Goal: Information Seeking & Learning: Check status

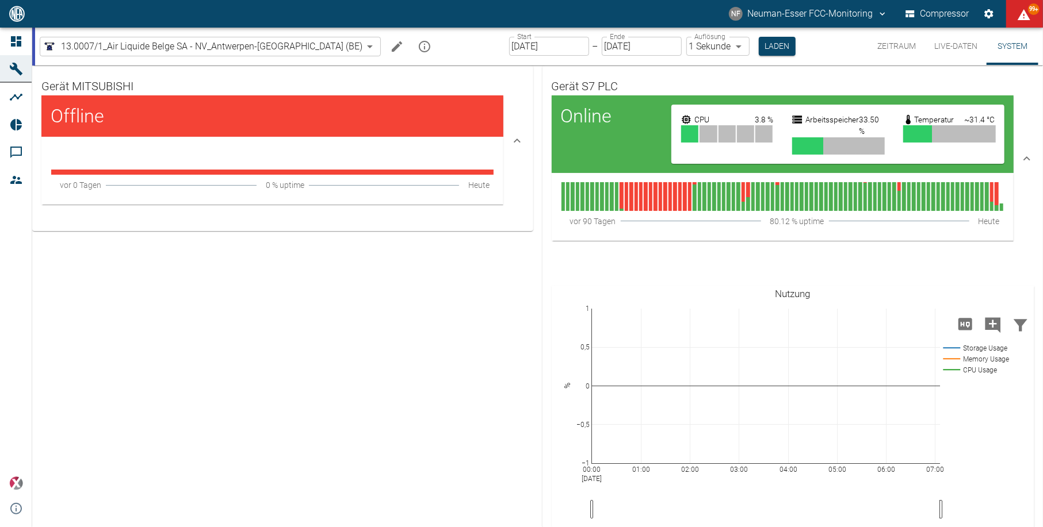
scroll to position [76, 0]
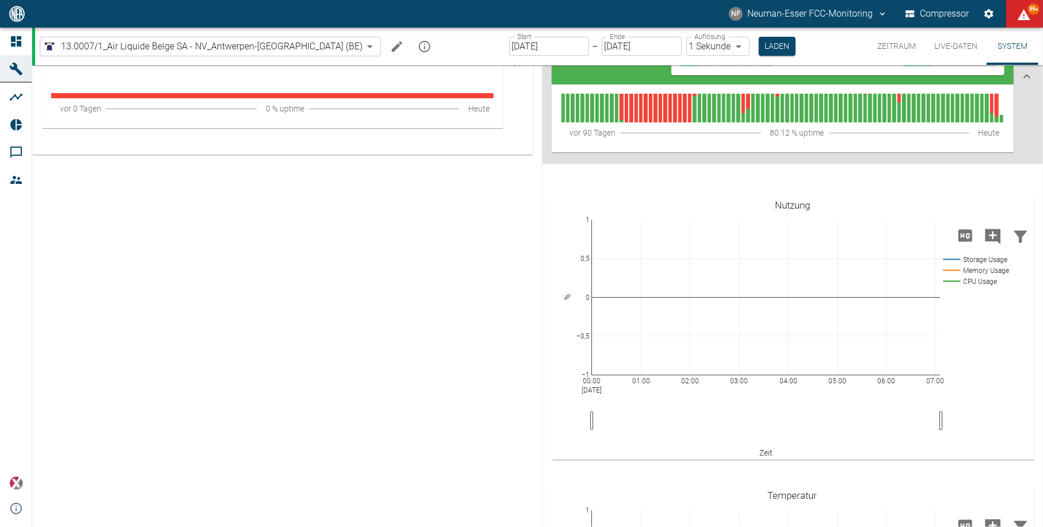
click at [893, 46] on button "Zeitraum" at bounding box center [896, 46] width 57 height 37
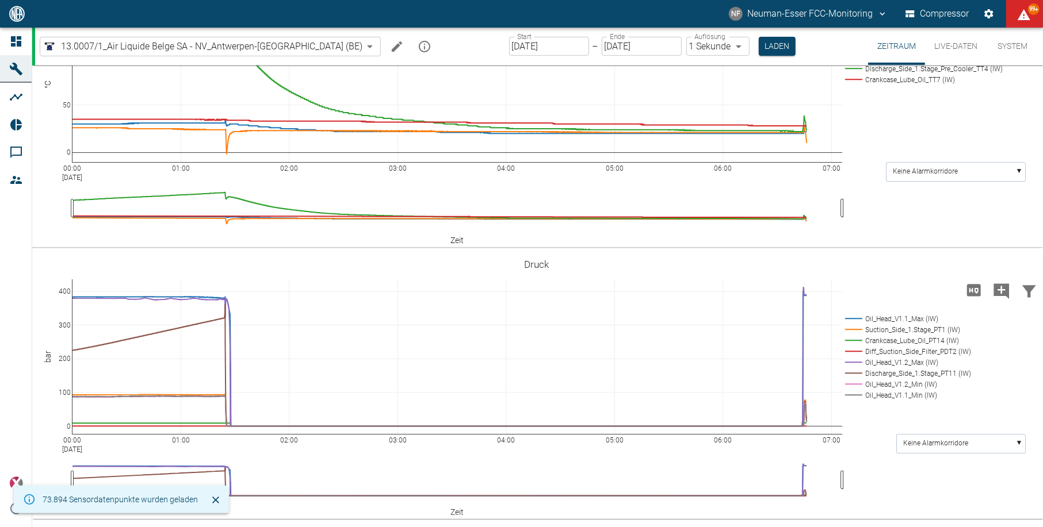
scroll to position [307, 0]
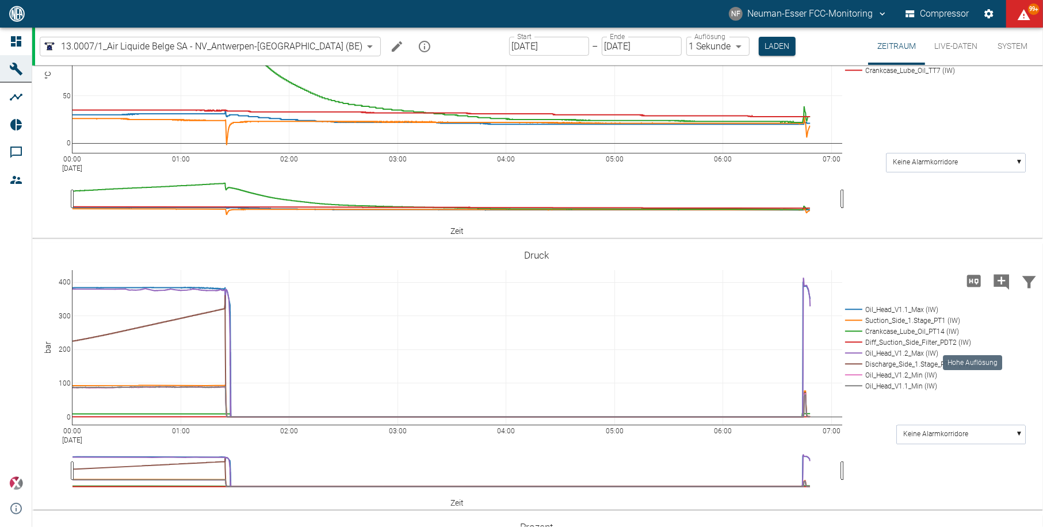
click at [978, 287] on icon "Hohe Auflösung" at bounding box center [974, 281] width 14 height 12
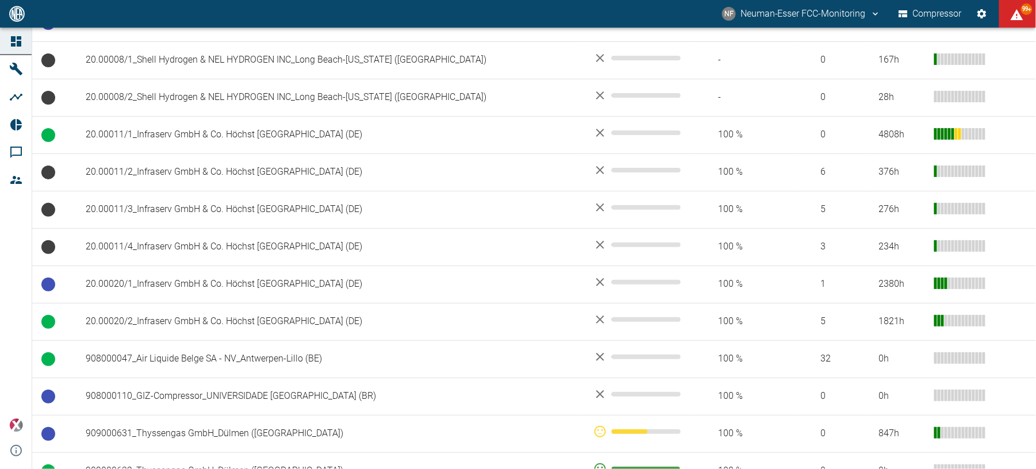
scroll to position [537, 0]
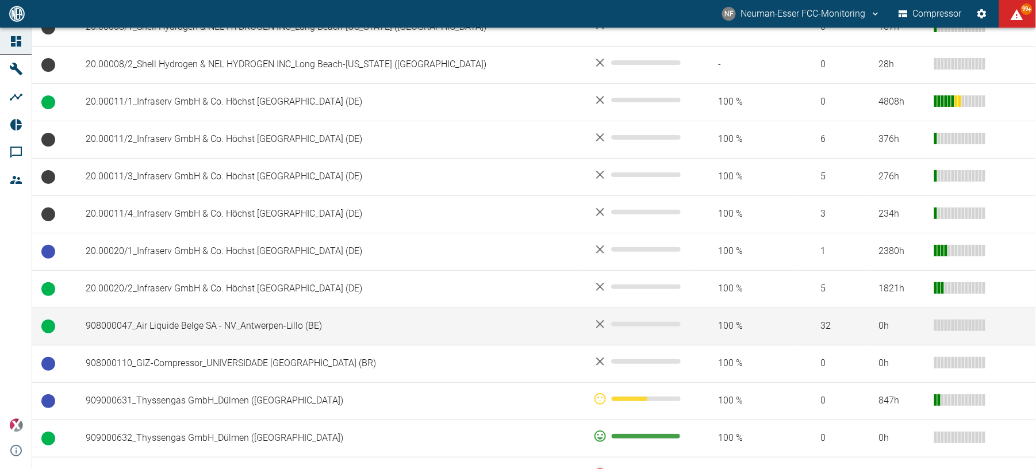
click at [266, 319] on td "908000047_Air Liquide Belge SA - NV_Antwerpen-Lillo (BE)" at bounding box center [330, 326] width 508 height 37
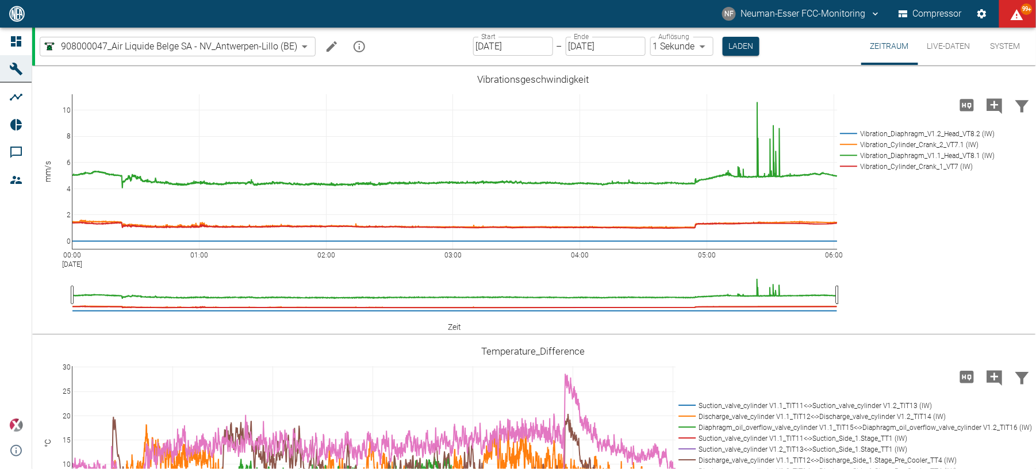
click at [897, 51] on button "Zeitraum" at bounding box center [889, 46] width 57 height 37
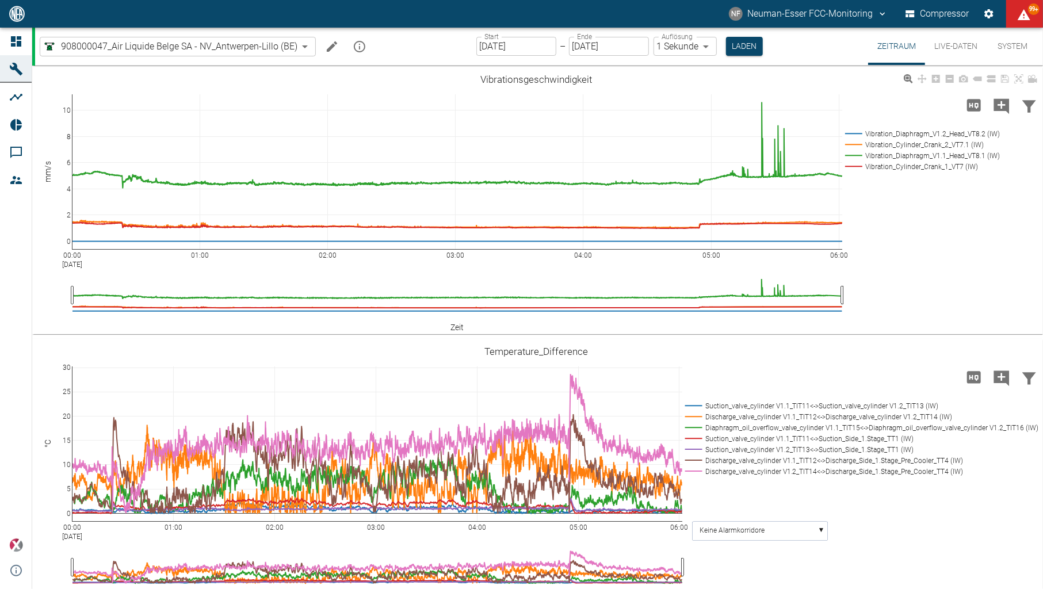
click at [449, 277] on div "00:00 Sep 8, 2025 01:00 02:00 03:00 04:00 05:00 06:00 0 2 4 6 8 10 Vibration_Di…" at bounding box center [536, 200] width 1008 height 259
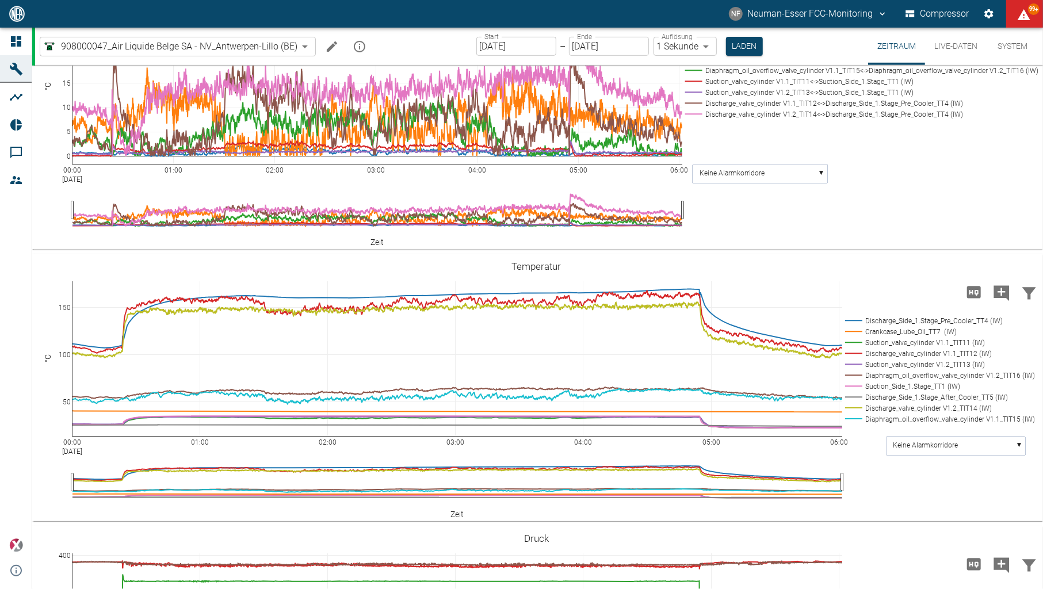
scroll to position [383, 0]
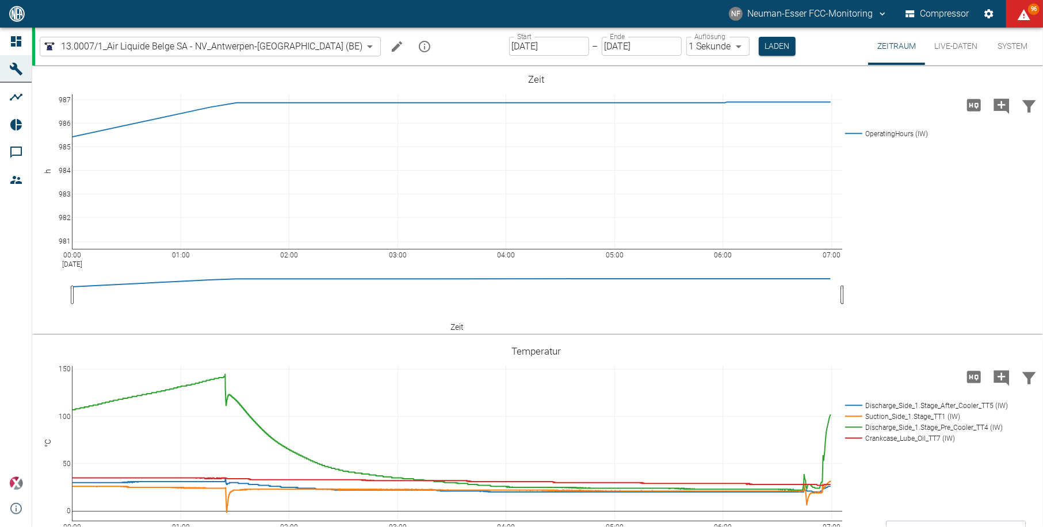
scroll to position [307, 0]
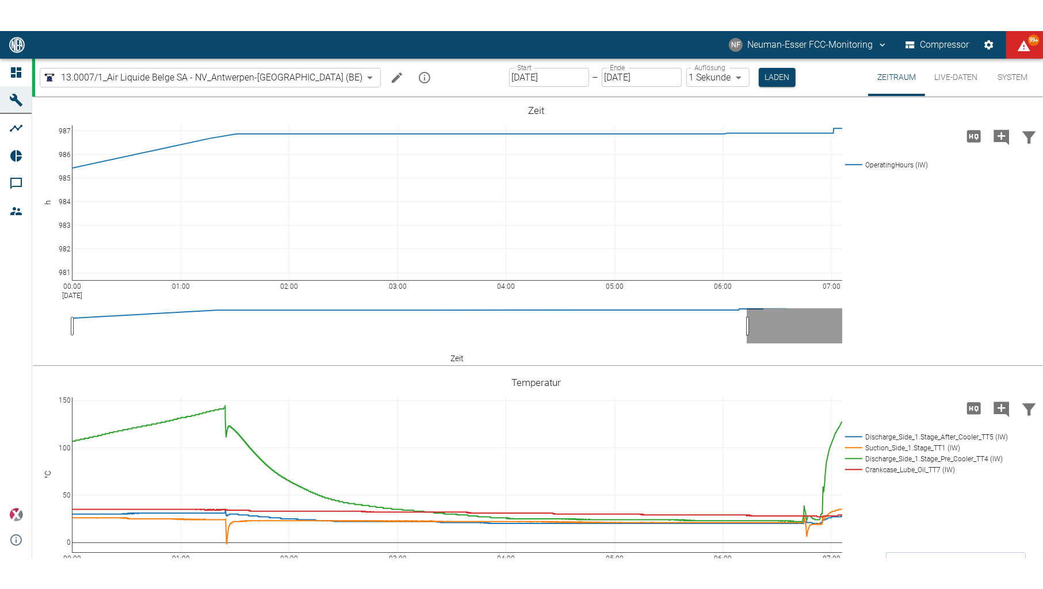
scroll to position [307, 0]
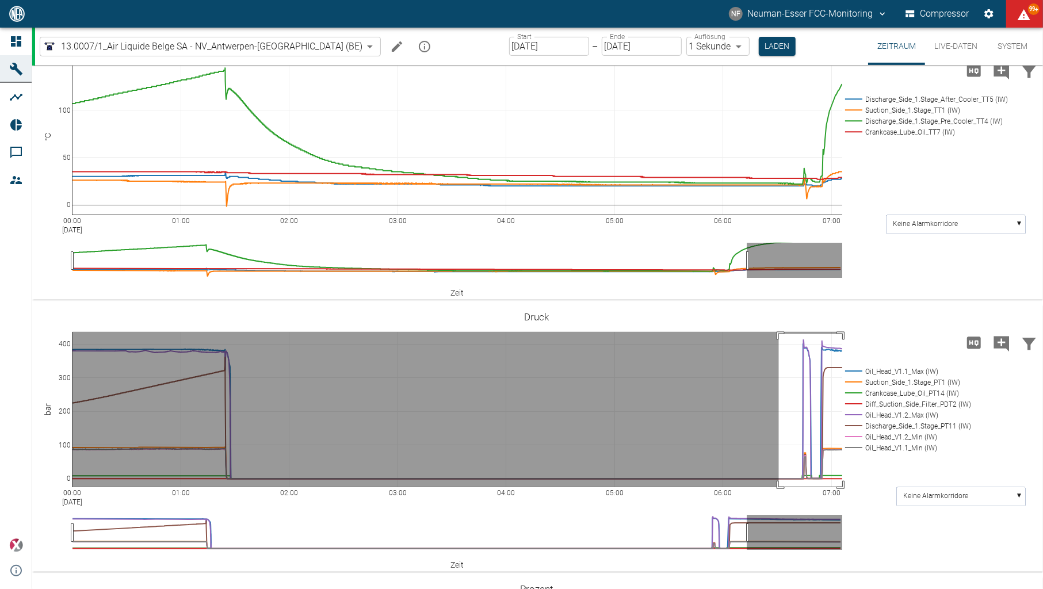
drag, startPoint x: 779, startPoint y: 334, endPoint x: 860, endPoint y: 498, distance: 183.6
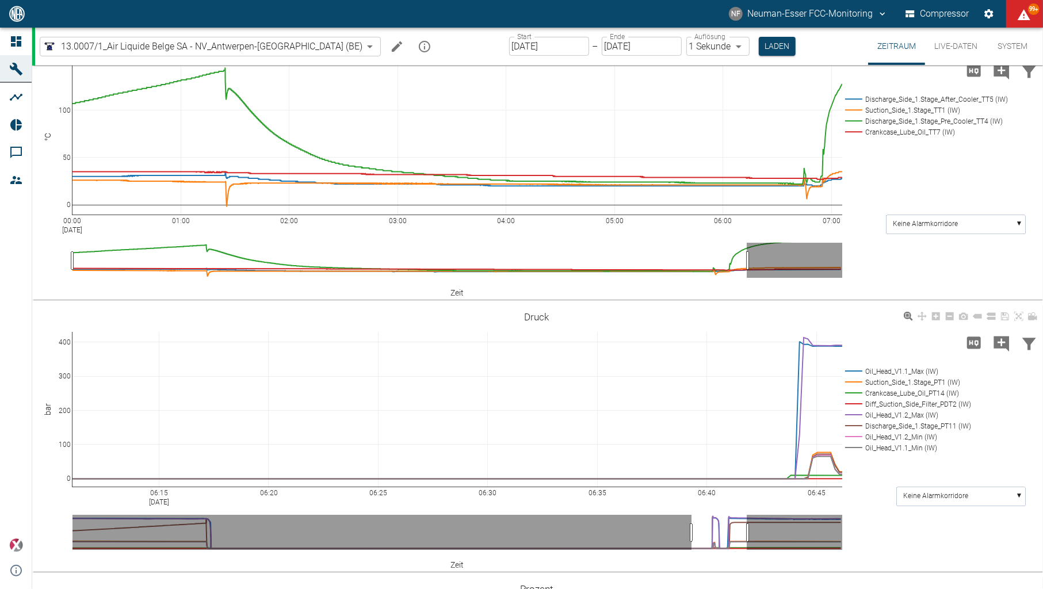
drag, startPoint x: 424, startPoint y: 488, endPoint x: 893, endPoint y: 509, distance: 469.7
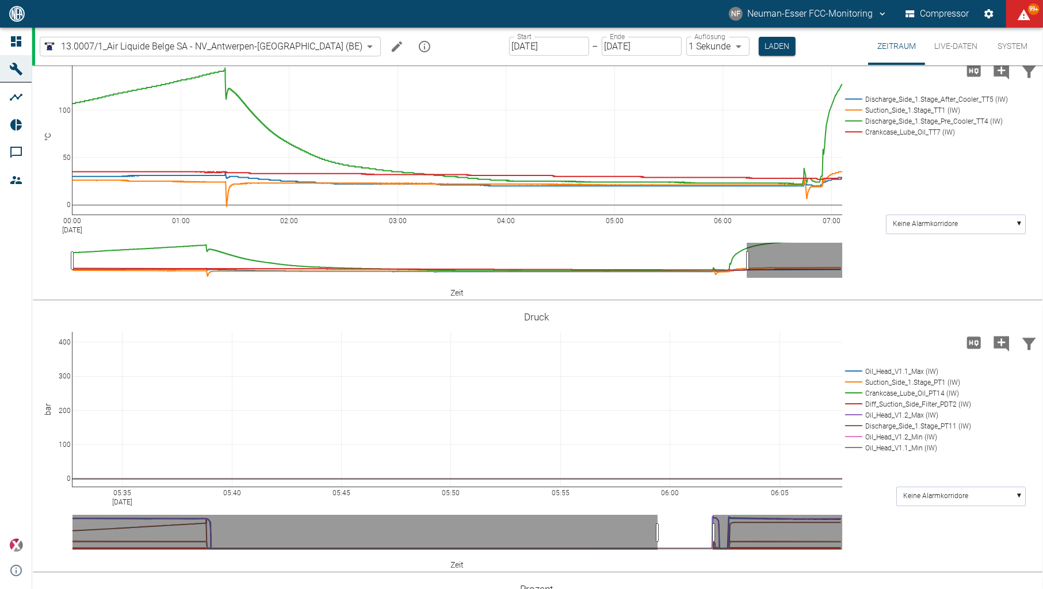
drag, startPoint x: 201, startPoint y: 488, endPoint x: 1040, endPoint y: 481, distance: 839.1
drag, startPoint x: 72, startPoint y: 490, endPoint x: 182, endPoint y: 486, distance: 110.5
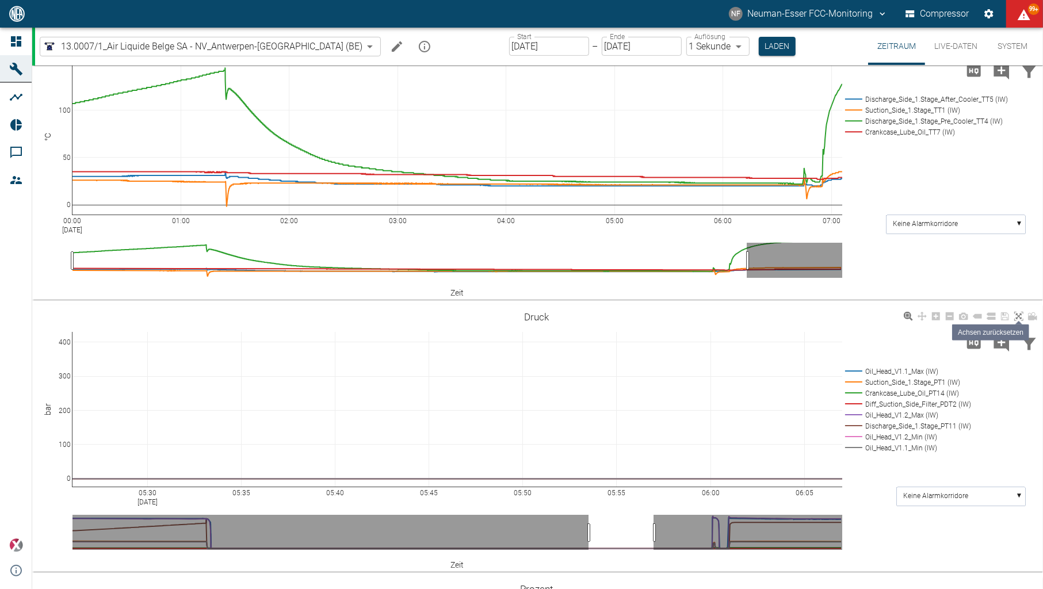
click at [1016, 317] on icon at bounding box center [1018, 316] width 9 height 9
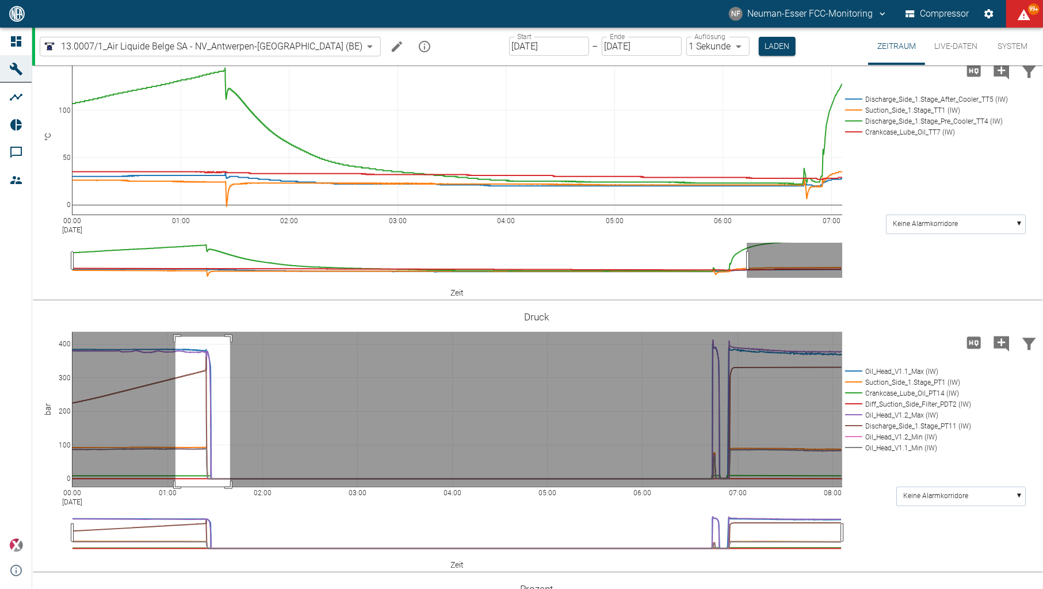
drag, startPoint x: 175, startPoint y: 336, endPoint x: 230, endPoint y: 493, distance: 166.2
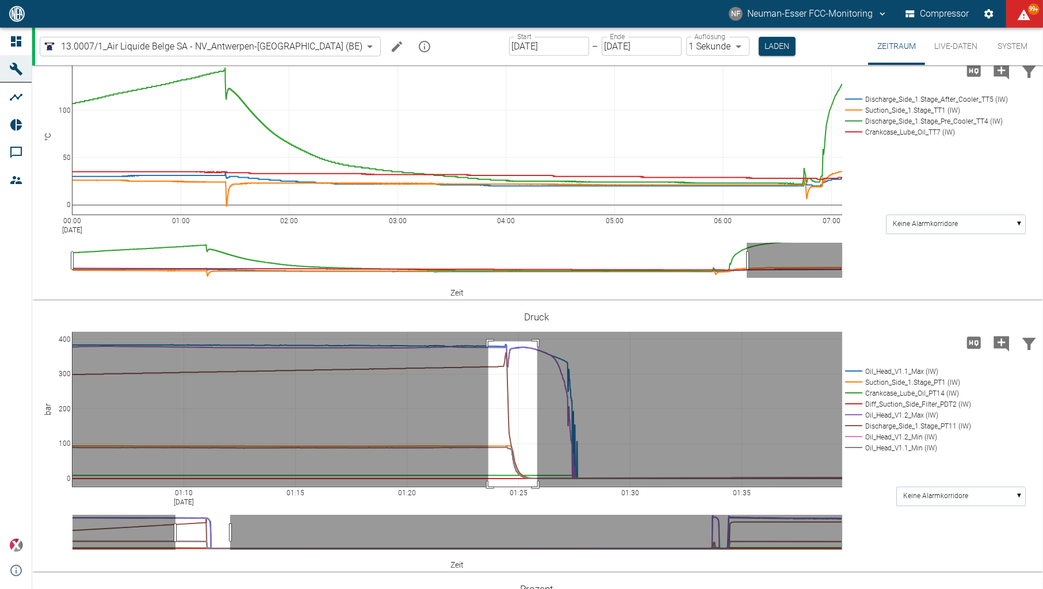
drag, startPoint x: 488, startPoint y: 341, endPoint x: 537, endPoint y: 495, distance: 161.1
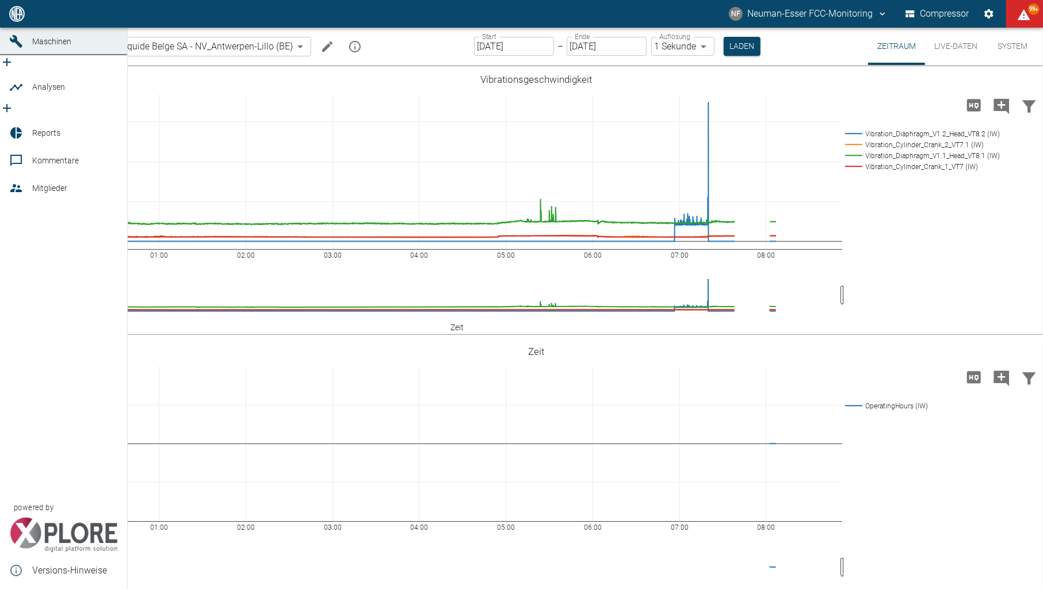
drag, startPoint x: 14, startPoint y: 37, endPoint x: 139, endPoint y: 318, distance: 307.4
click at [14, 19] on icon at bounding box center [16, 14] width 10 height 10
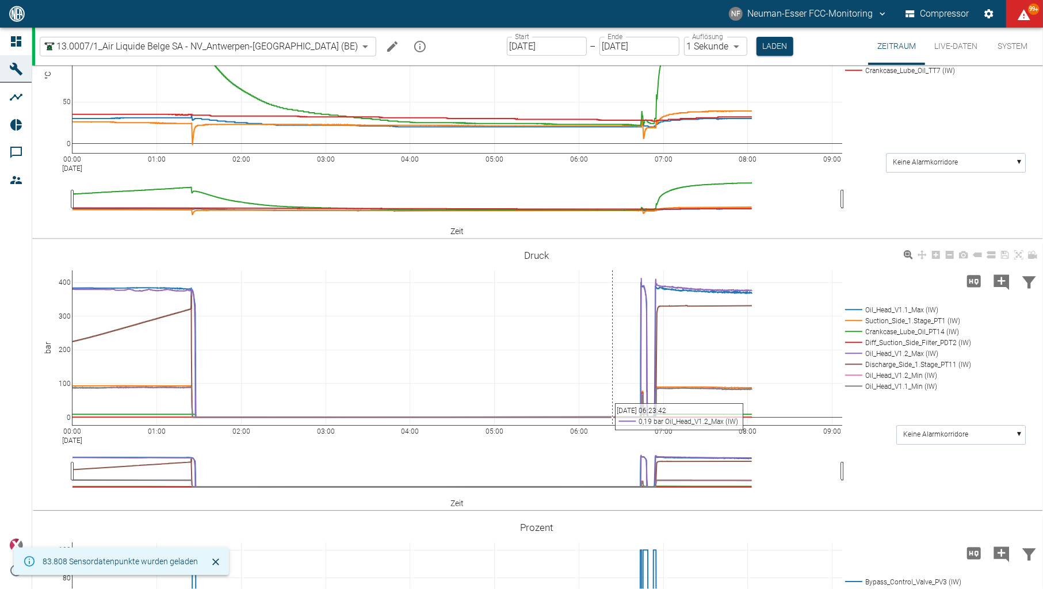
scroll to position [460, 0]
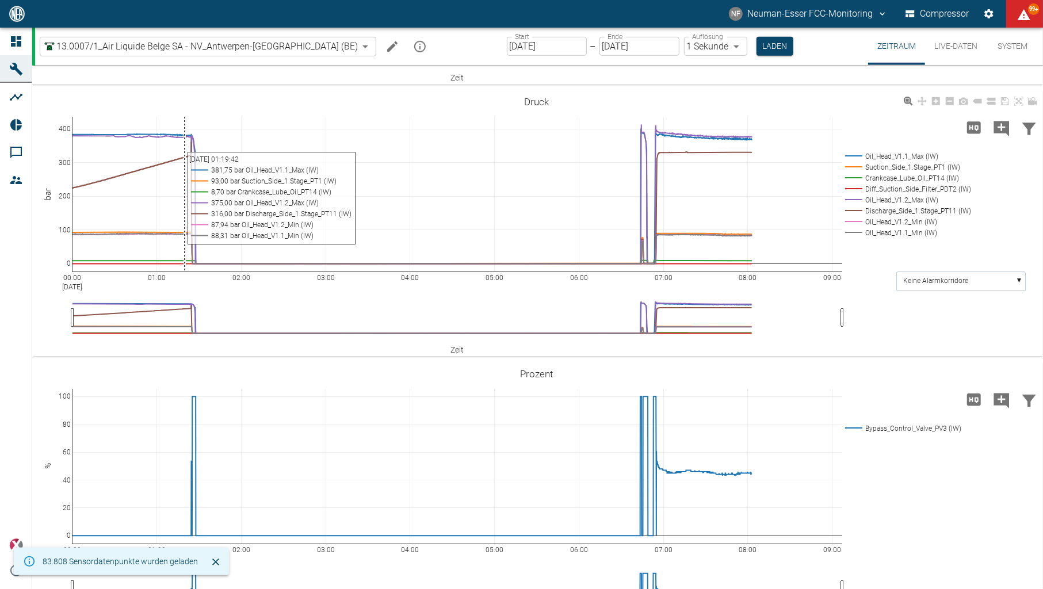
drag, startPoint x: 145, startPoint y: 177, endPoint x: 185, endPoint y: 193, distance: 42.8
click at [185, 193] on div "00:00 Sep 8, 2025 01:00 02:00 03:00 04:00 05:00 06:00 07:00 08:00 09:00 0 100 2…" at bounding box center [536, 223] width 1008 height 259
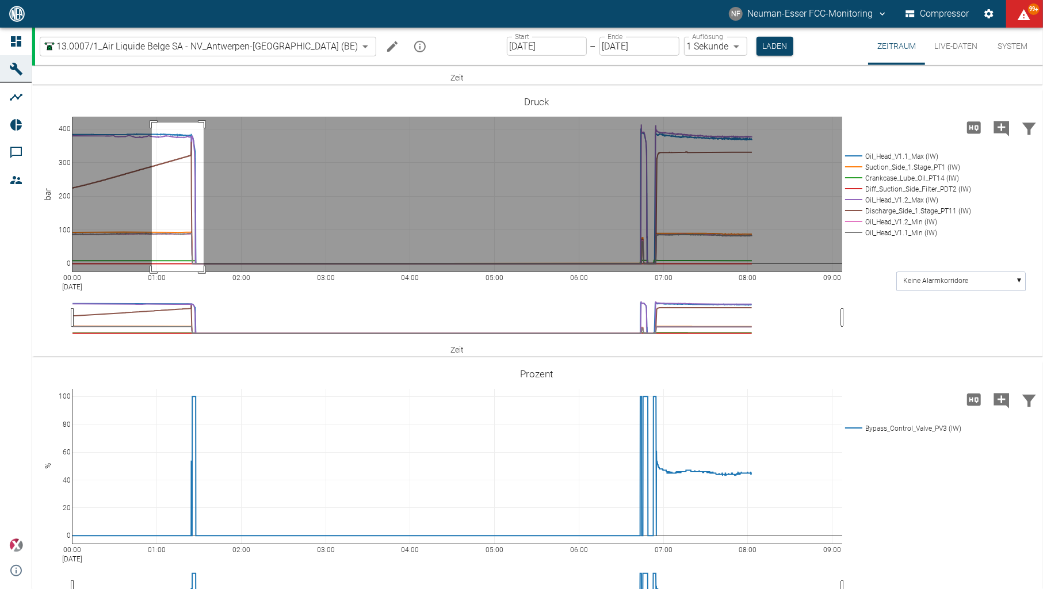
drag, startPoint x: 152, startPoint y: 184, endPoint x: 204, endPoint y: 354, distance: 177.9
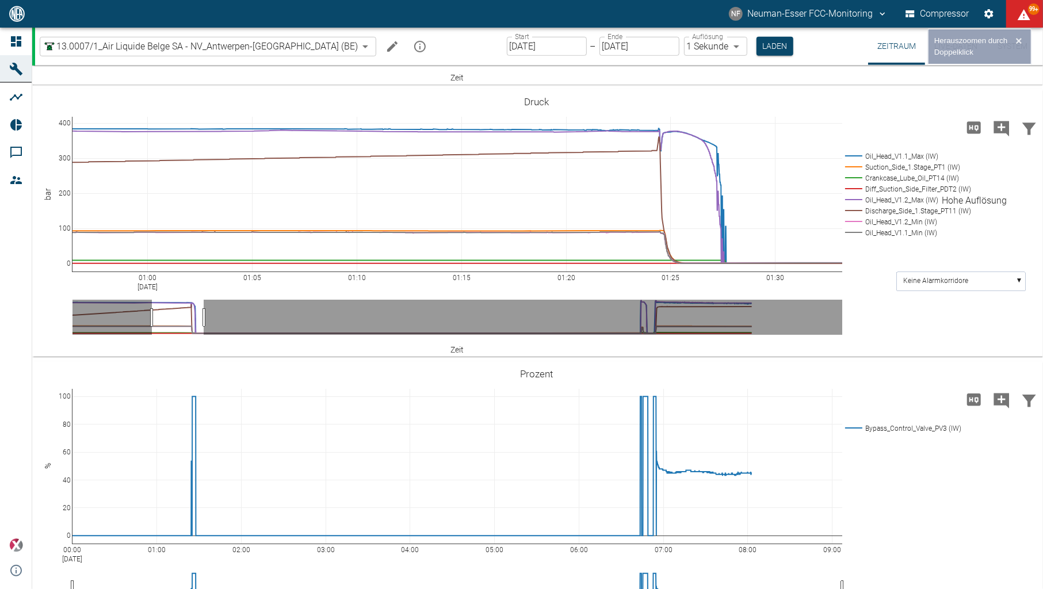
click at [974, 137] on icon "Hohe Auflösung" at bounding box center [973, 127] width 18 height 18
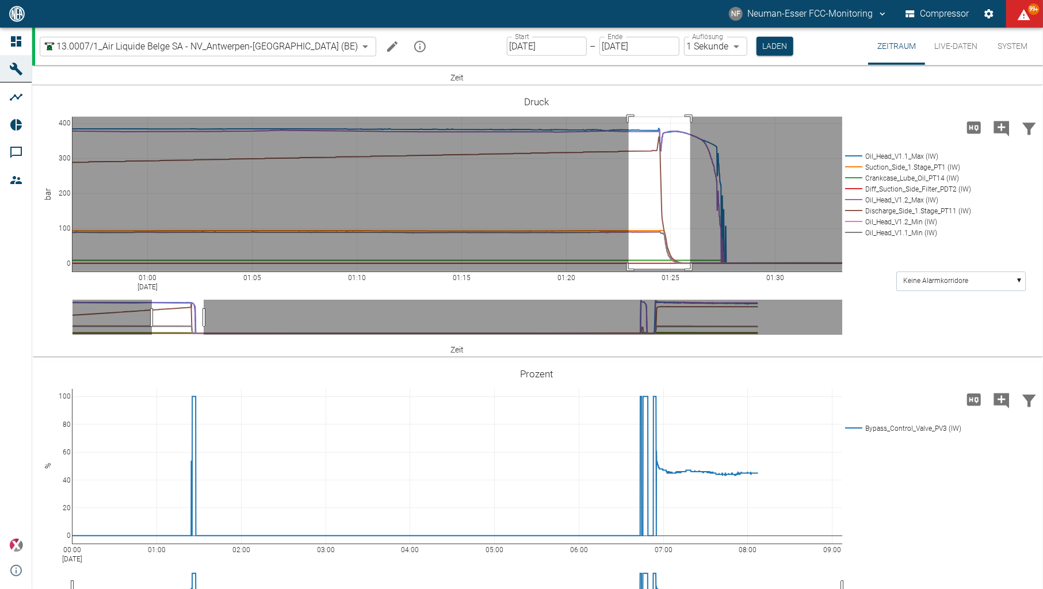
drag, startPoint x: 629, startPoint y: 178, endPoint x: 690, endPoint y: 331, distance: 164.9
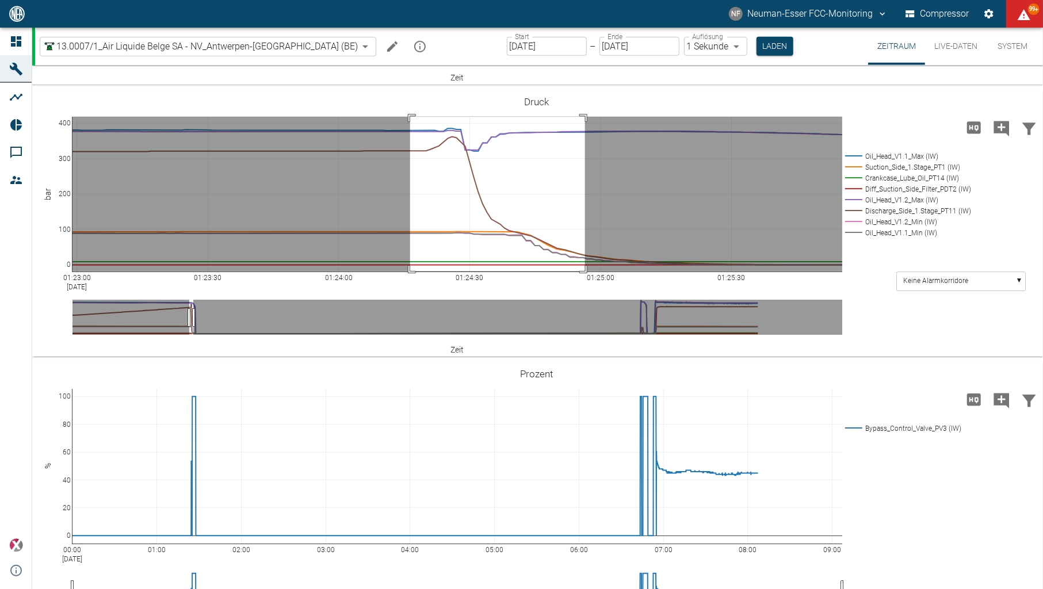
drag, startPoint x: 410, startPoint y: 178, endPoint x: 585, endPoint y: 332, distance: 233.4
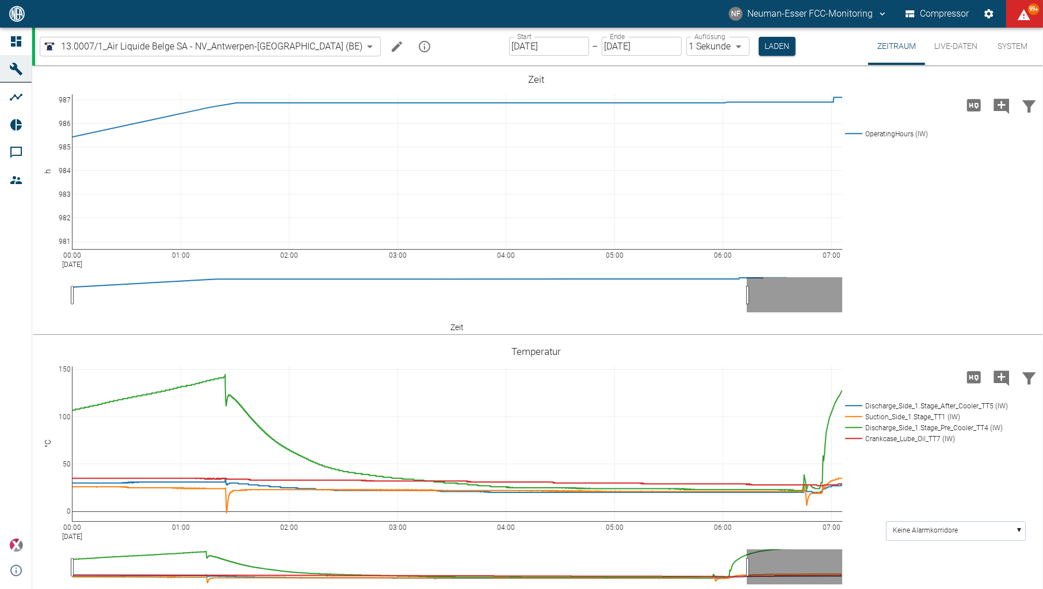
scroll to position [307, 0]
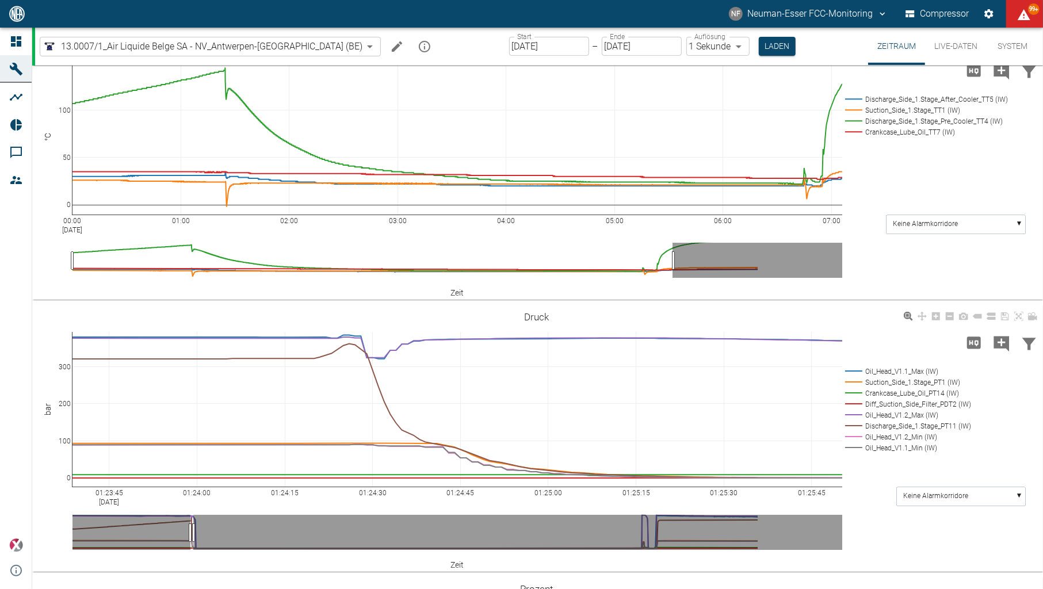
drag, startPoint x: 283, startPoint y: 323, endPoint x: 350, endPoint y: 329, distance: 67.0
click at [350, 329] on div "01:23:45 Sep 8, 2025 01:24:00 01:24:15 01:24:30 01:24:45 01:25:00 01:25:15 01:2…" at bounding box center [536, 438] width 1008 height 259
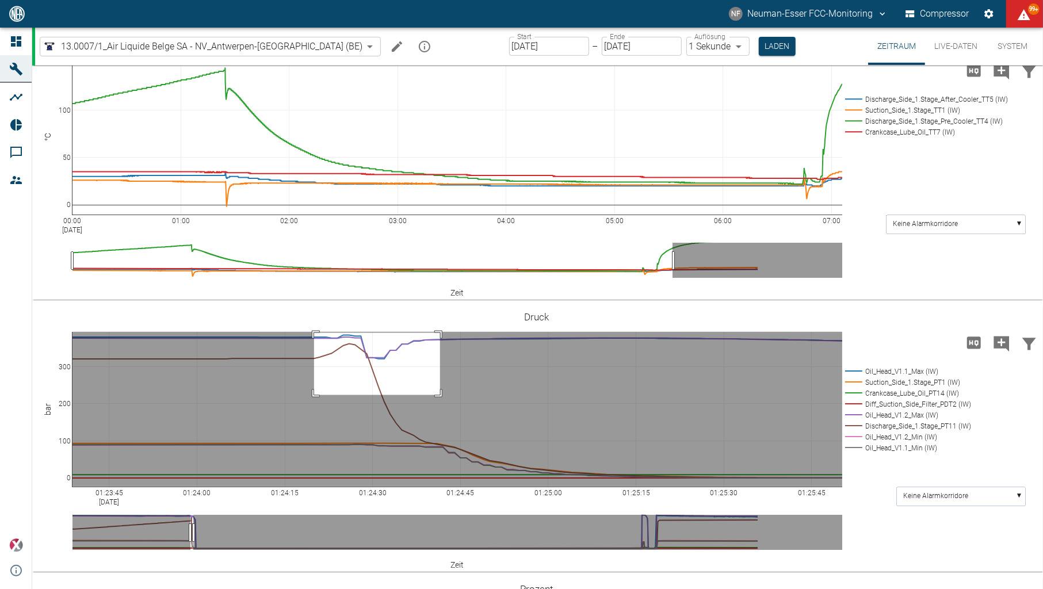
drag, startPoint x: 314, startPoint y: 332, endPoint x: 440, endPoint y: 395, distance: 140.4
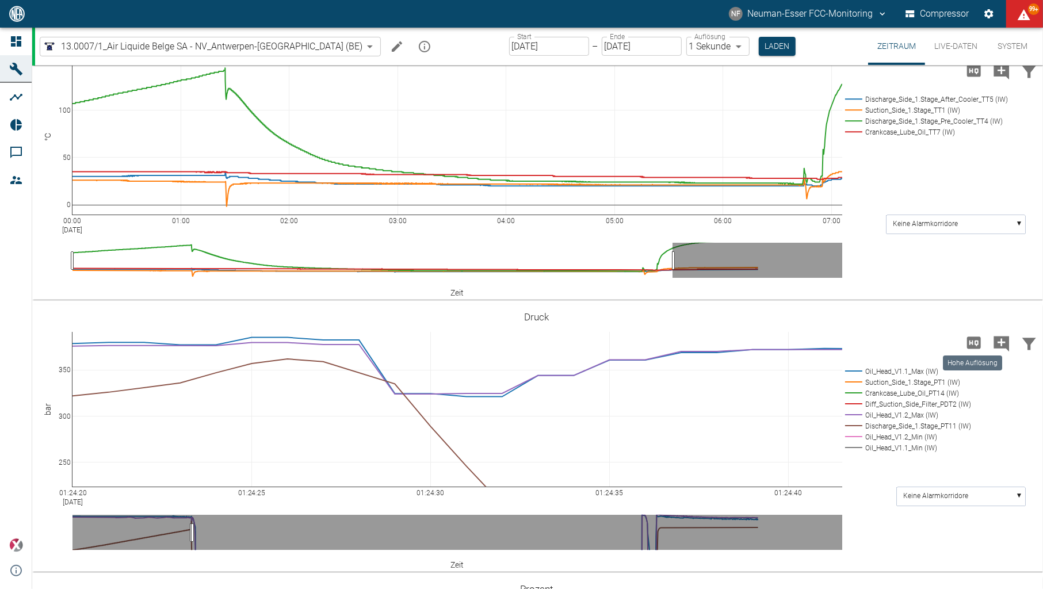
click at [967, 344] on icon "Hohe Auflösung" at bounding box center [973, 343] width 18 height 18
click at [974, 341] on icon "Hohe Auflösung" at bounding box center [974, 342] width 14 height 12
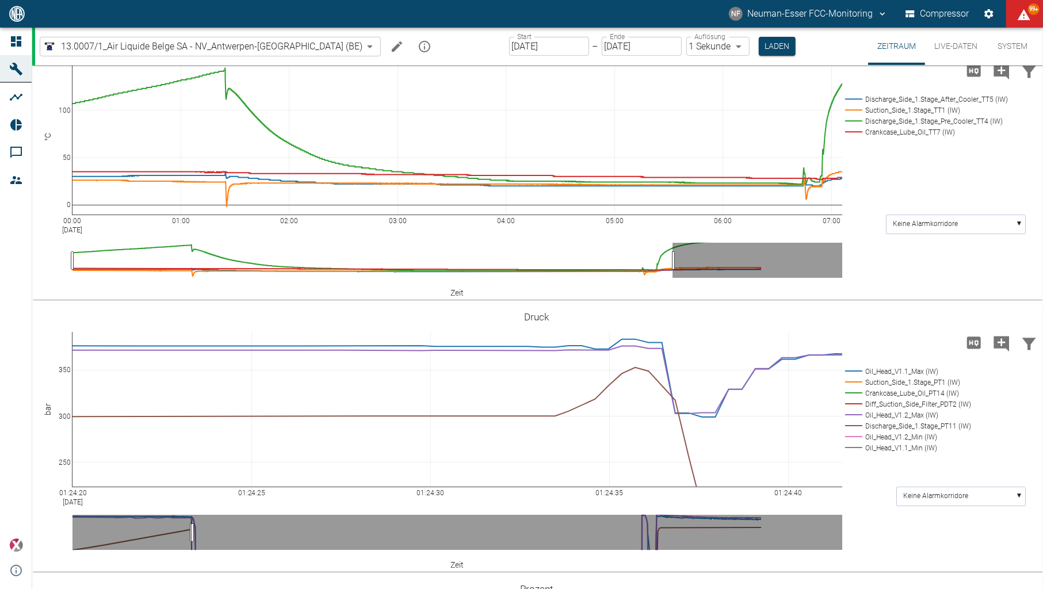
drag, startPoint x: 72, startPoint y: 493, endPoint x: 554, endPoint y: 518, distance: 483.1
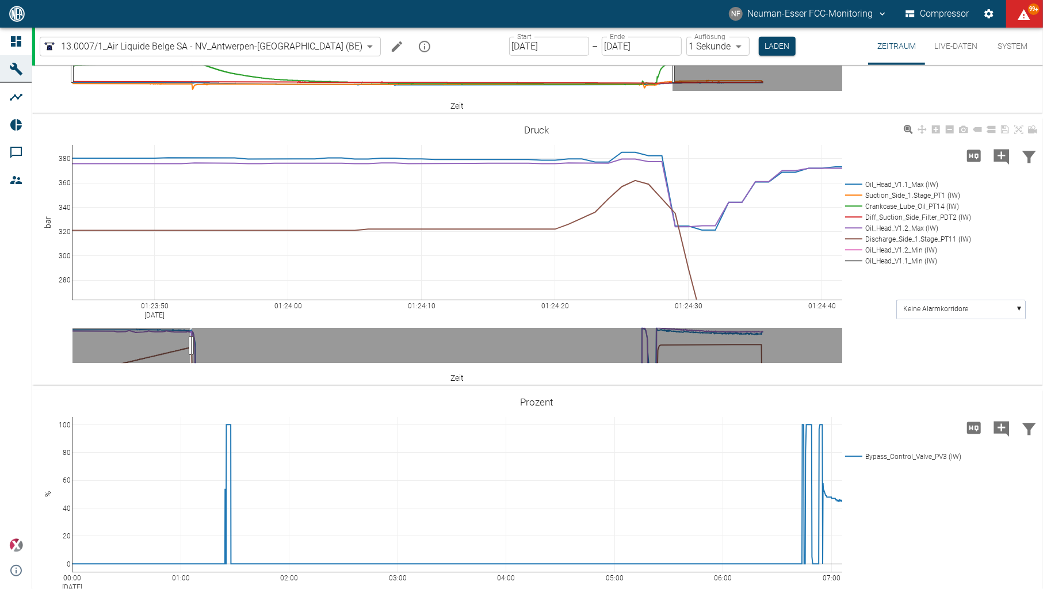
scroll to position [565, 0]
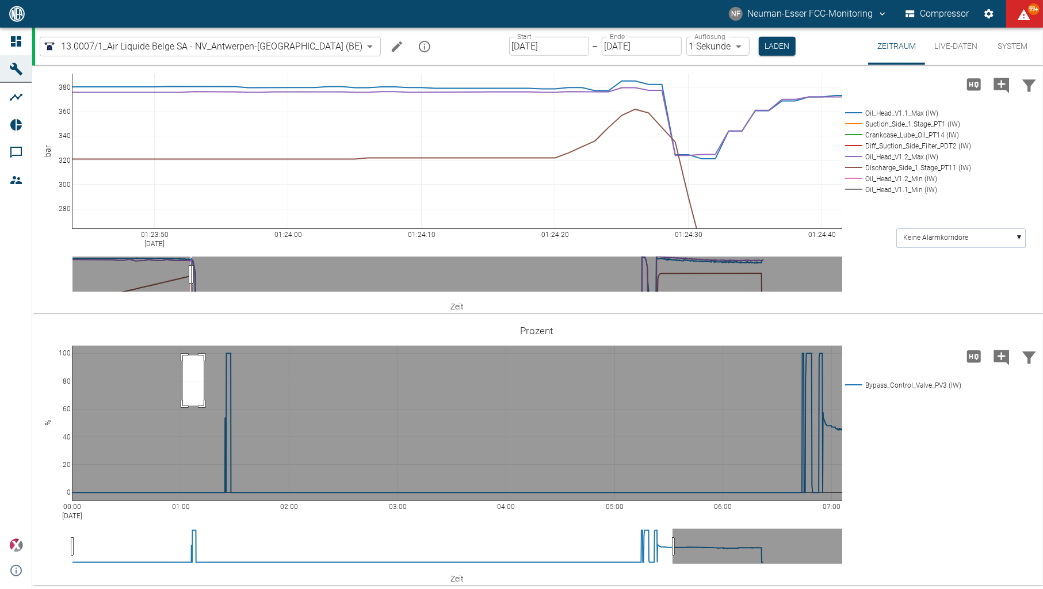
drag, startPoint x: 204, startPoint y: 405, endPoint x: 183, endPoint y: 355, distance: 54.1
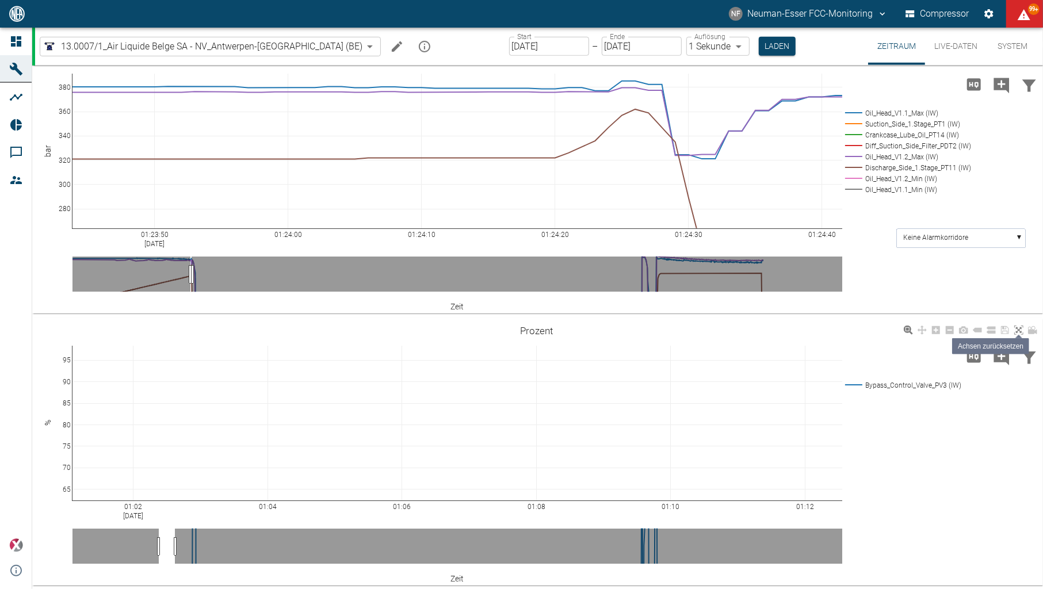
click at [1014, 326] on icon at bounding box center [1018, 330] width 9 height 9
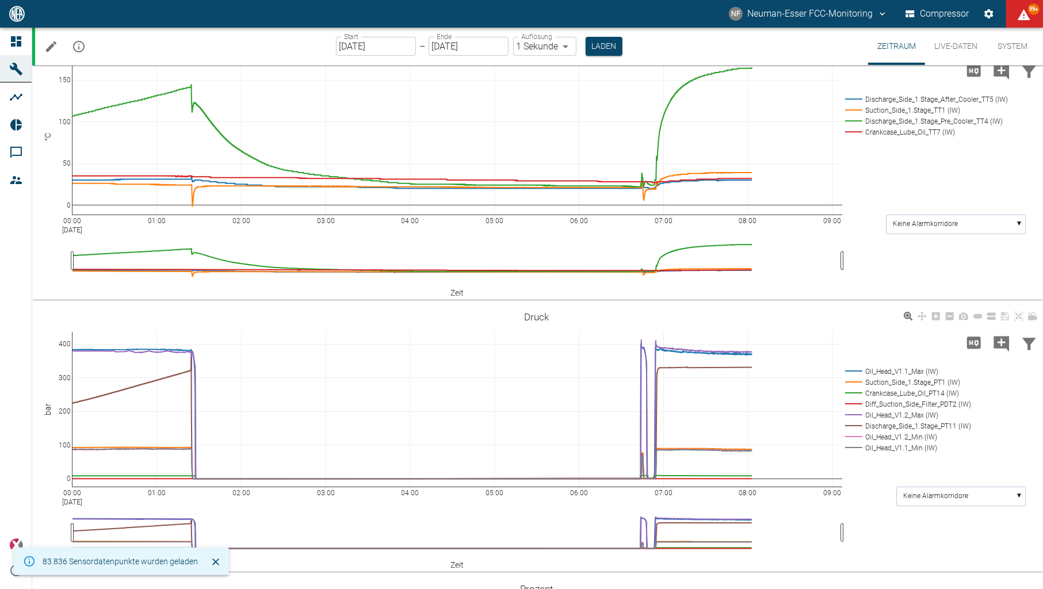
scroll to position [460, 0]
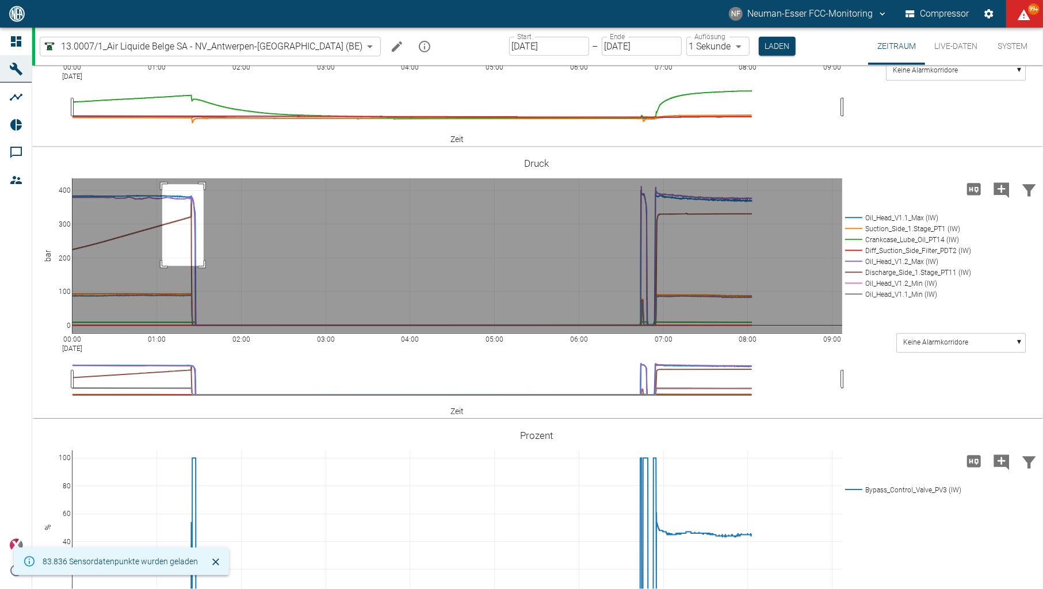
drag, startPoint x: 162, startPoint y: 184, endPoint x: 204, endPoint y: 266, distance: 91.6
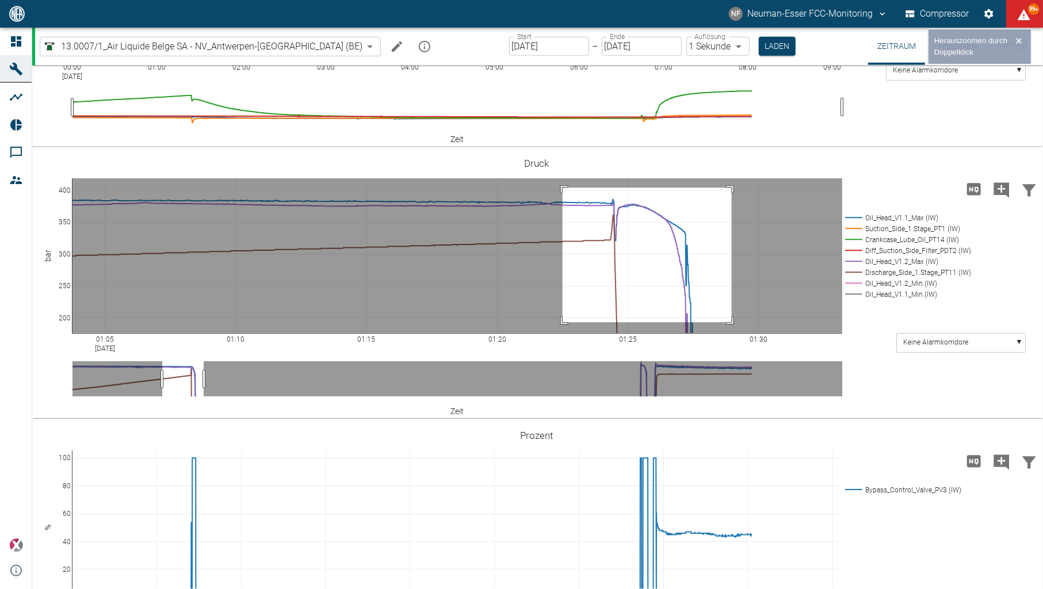
drag, startPoint x: 562, startPoint y: 187, endPoint x: 732, endPoint y: 322, distance: 216.1
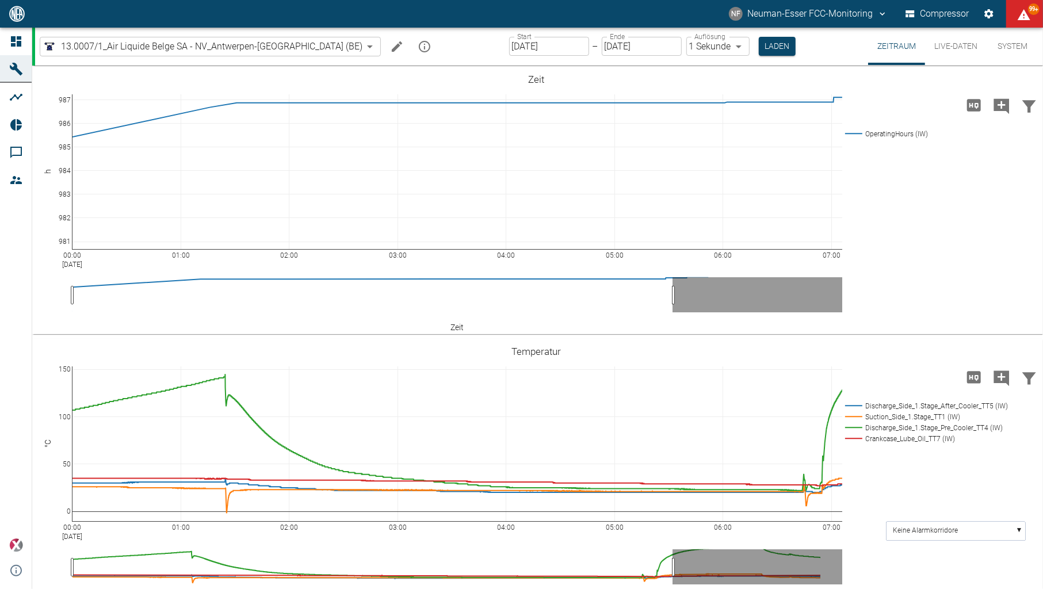
scroll to position [565, 0]
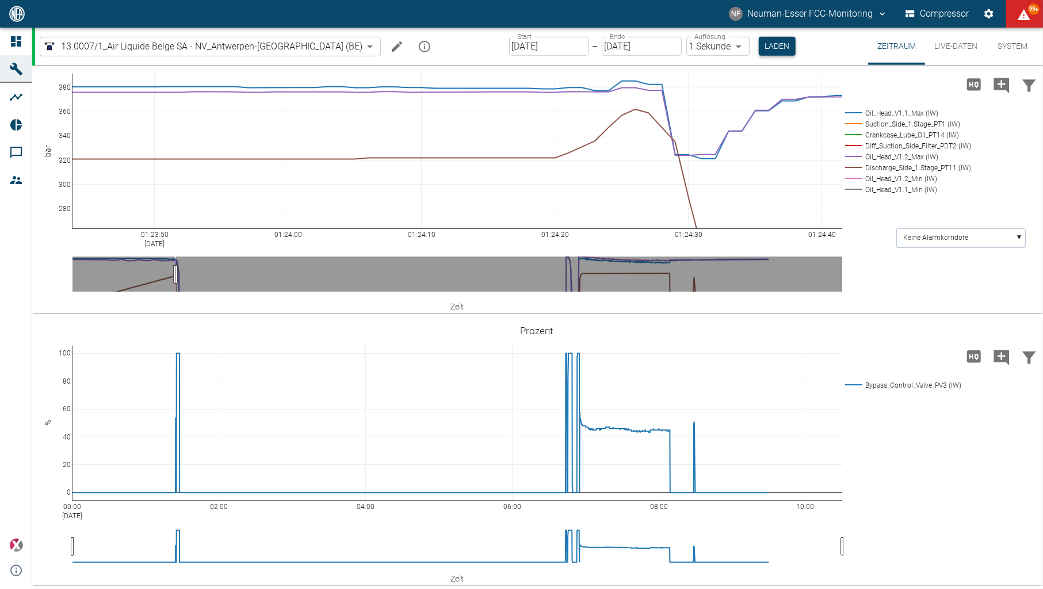
click at [759, 51] on button "Laden" at bounding box center [777, 46] width 37 height 19
click at [509, 0] on div "NF Neuman-Esser FCC-Monitoring Compressor 99+" at bounding box center [521, 14] width 1043 height 28
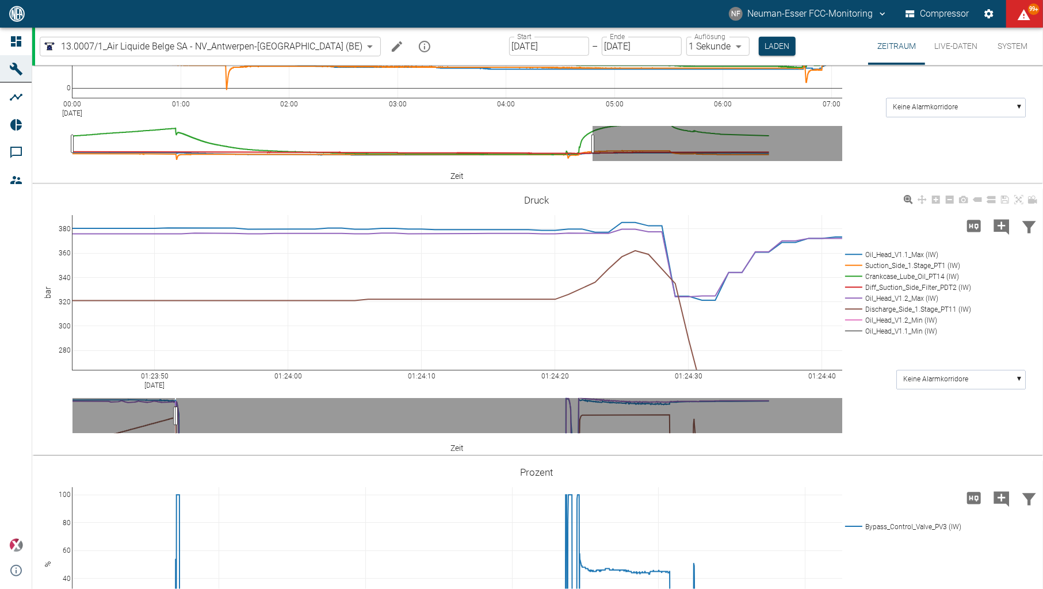
scroll to position [335, 0]
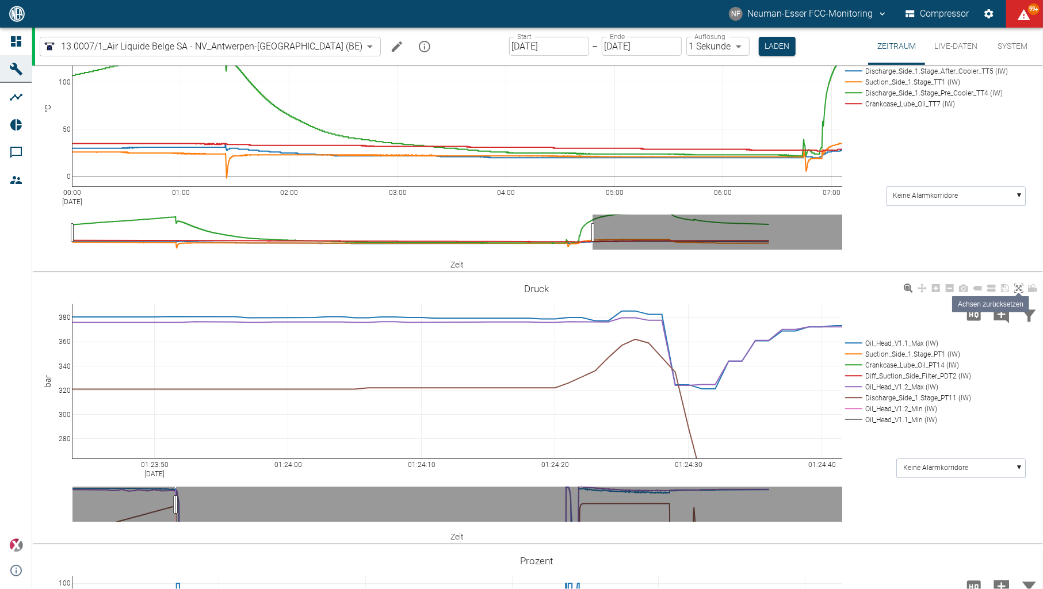
click at [1015, 288] on icon at bounding box center [1018, 288] width 9 height 9
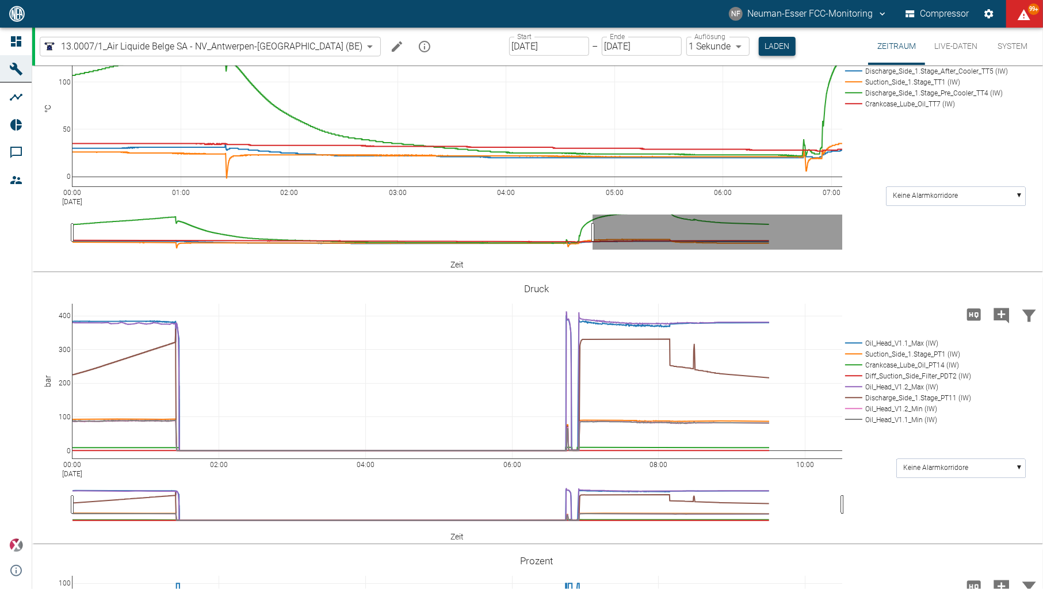
click at [759, 45] on button "Laden" at bounding box center [777, 46] width 37 height 19
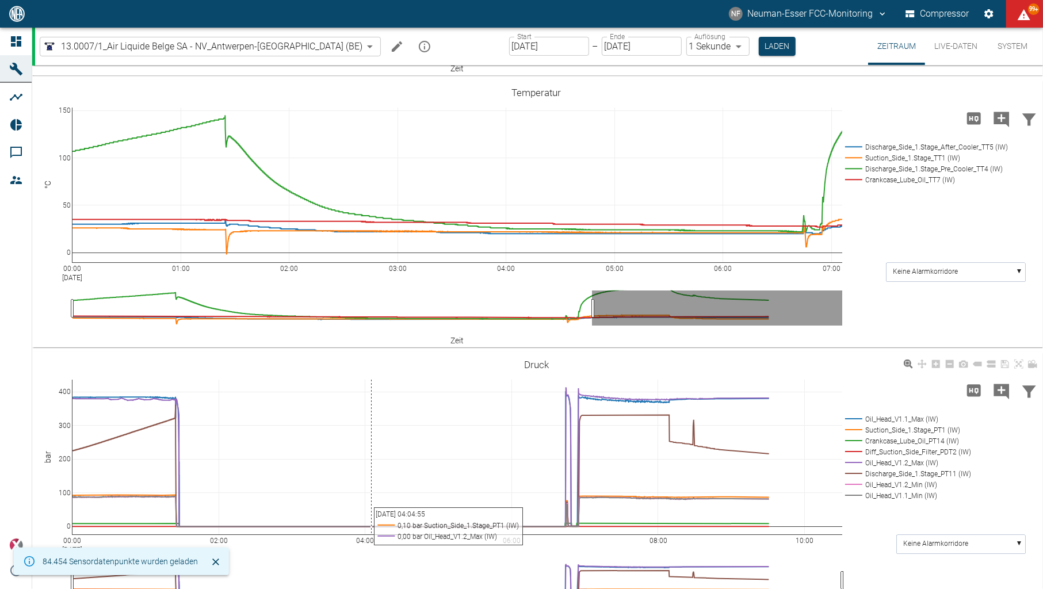
scroll to position [258, 0]
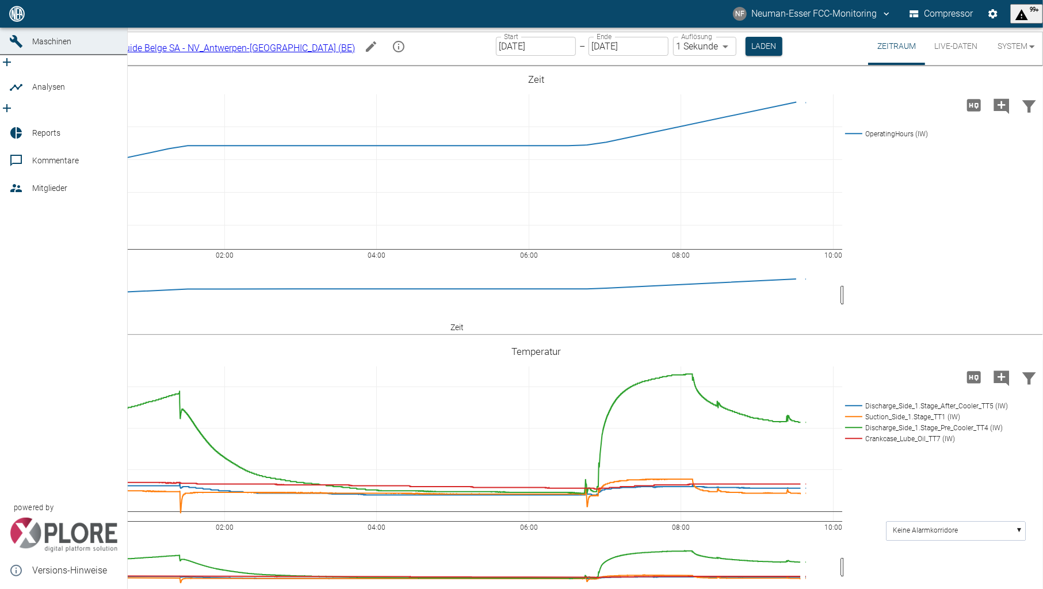
click at [19, 19] on icon at bounding box center [16, 14] width 10 height 10
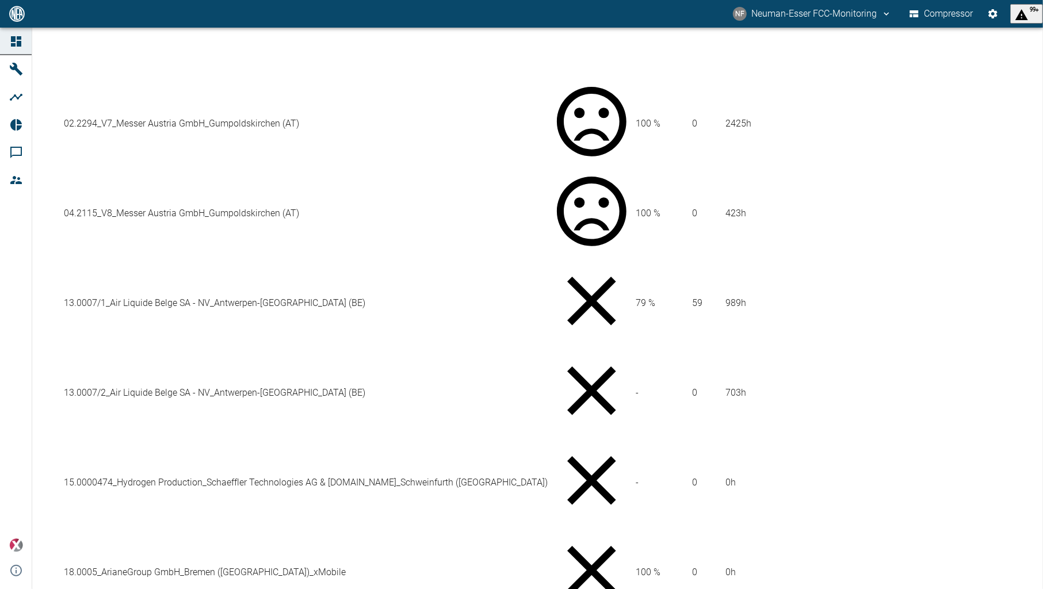
scroll to position [537, 0]
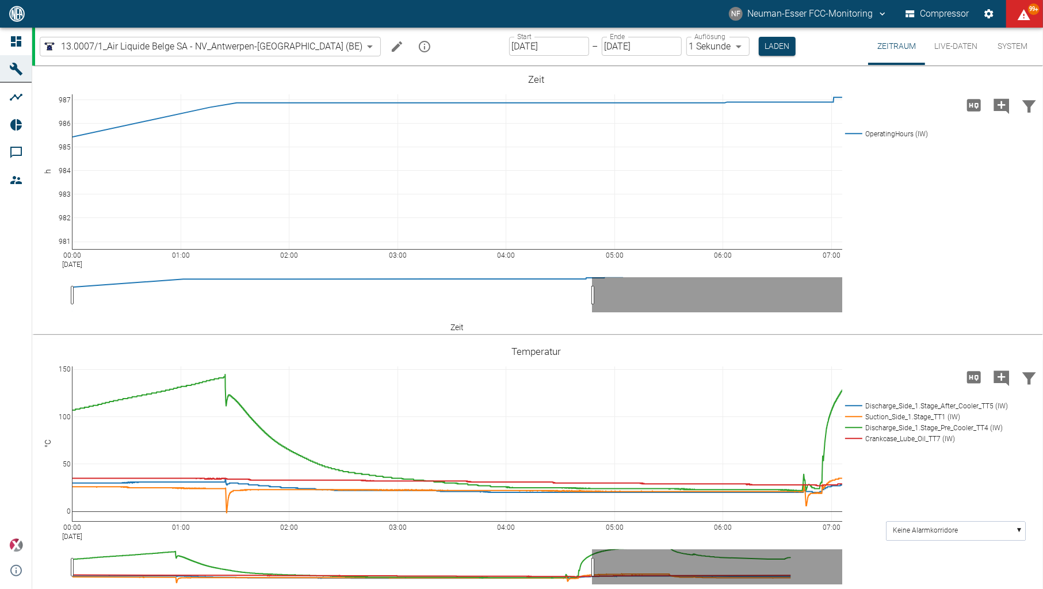
scroll to position [258, 0]
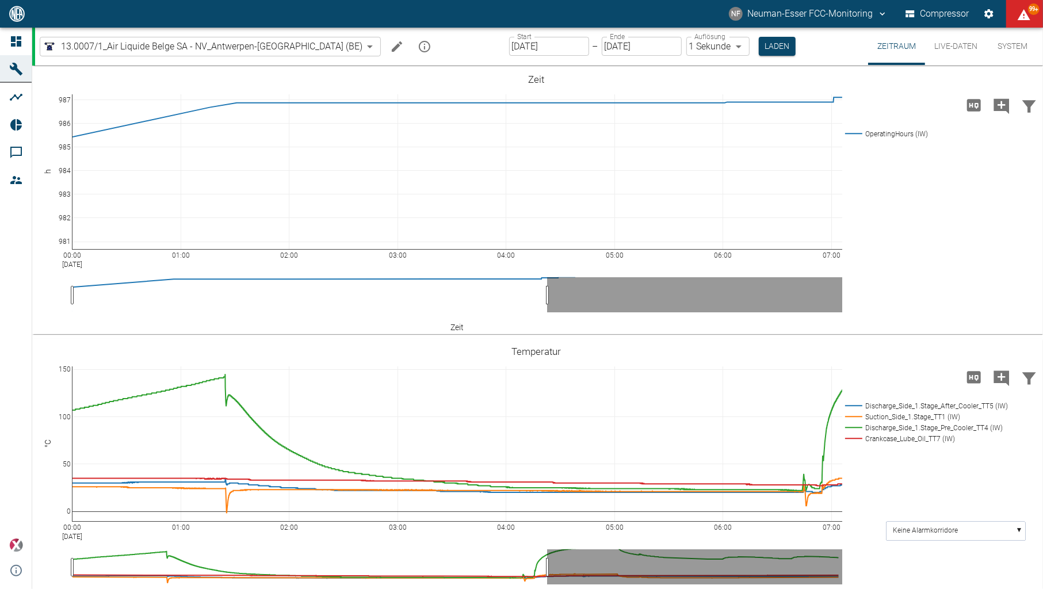
scroll to position [258, 0]
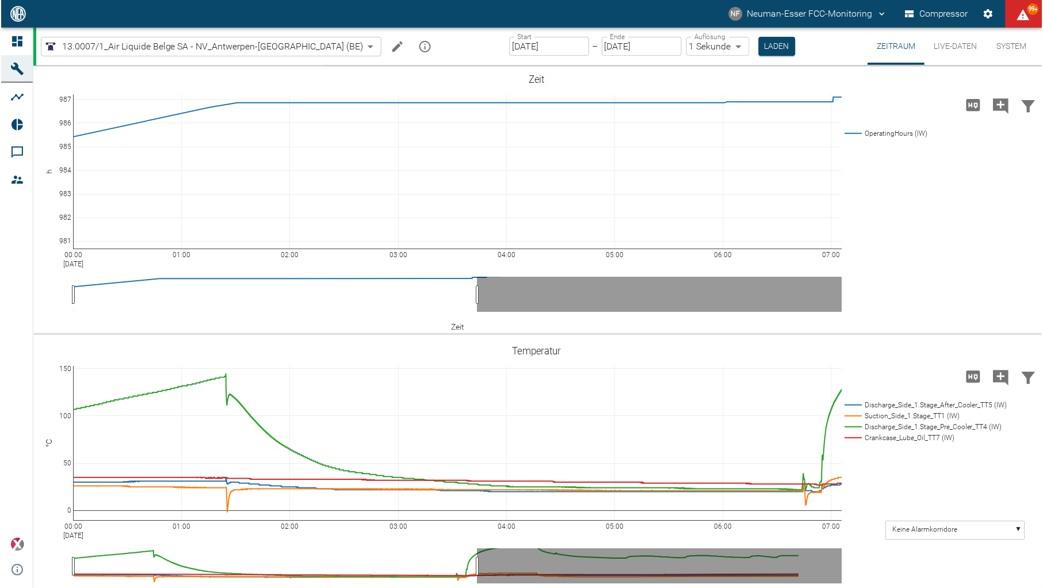
scroll to position [258, 0]
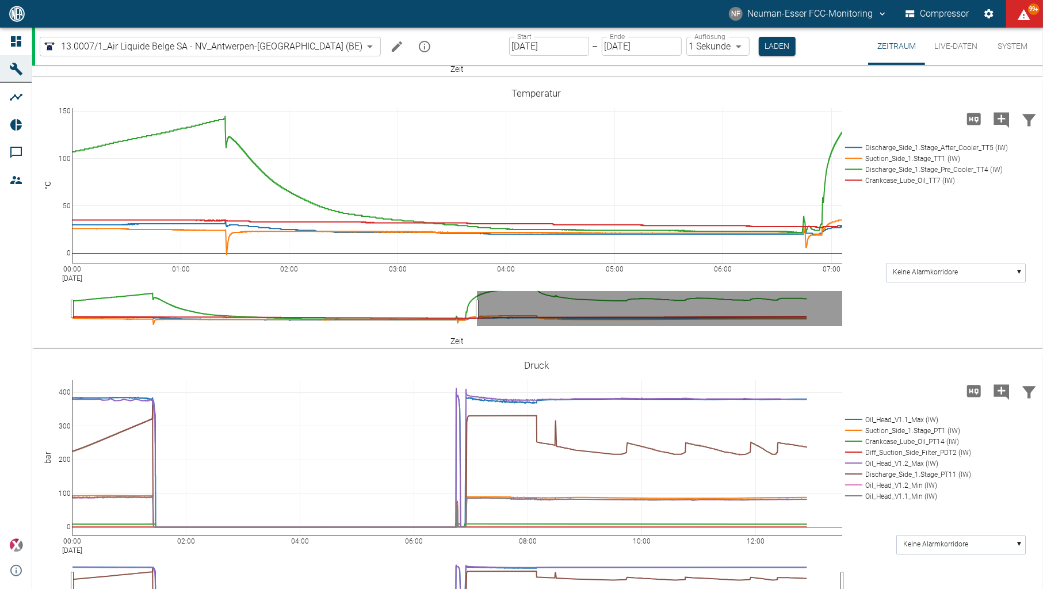
click at [390, 0] on div "NF Neuman-Esser FCC-Monitoring Compressor 99+" at bounding box center [521, 14] width 1043 height 28
click at [759, 53] on button "Laden" at bounding box center [777, 46] width 37 height 19
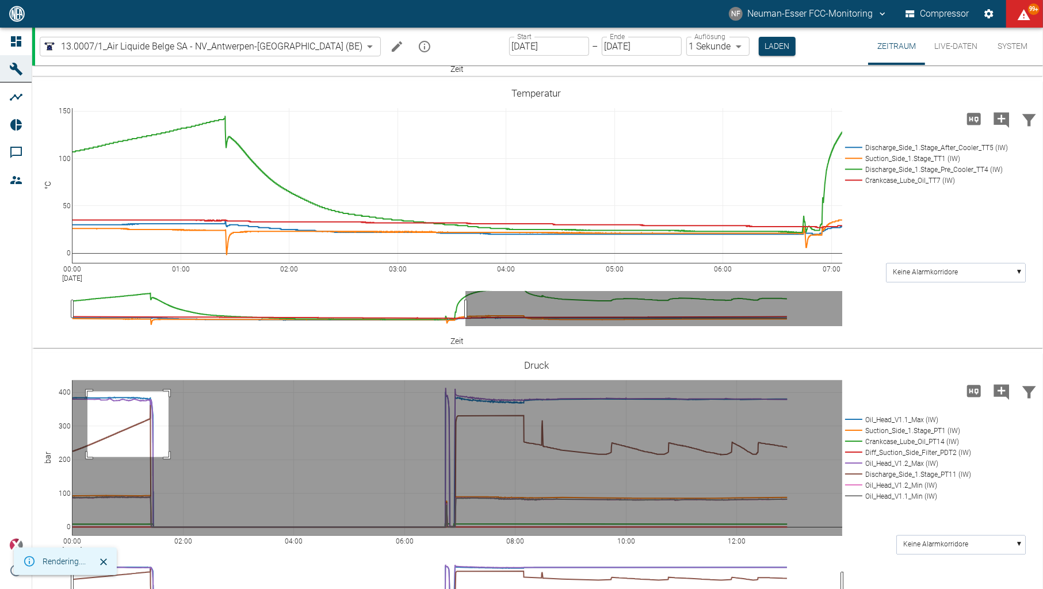
drag, startPoint x: 87, startPoint y: 391, endPoint x: 169, endPoint y: 457, distance: 104.3
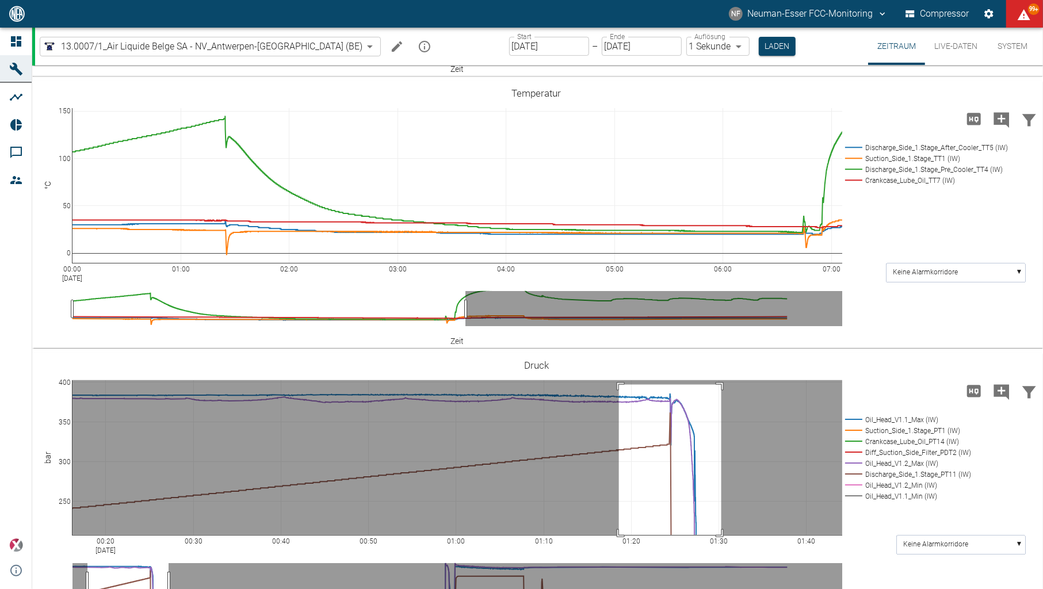
drag, startPoint x: 619, startPoint y: 384, endPoint x: 721, endPoint y: 576, distance: 217.7
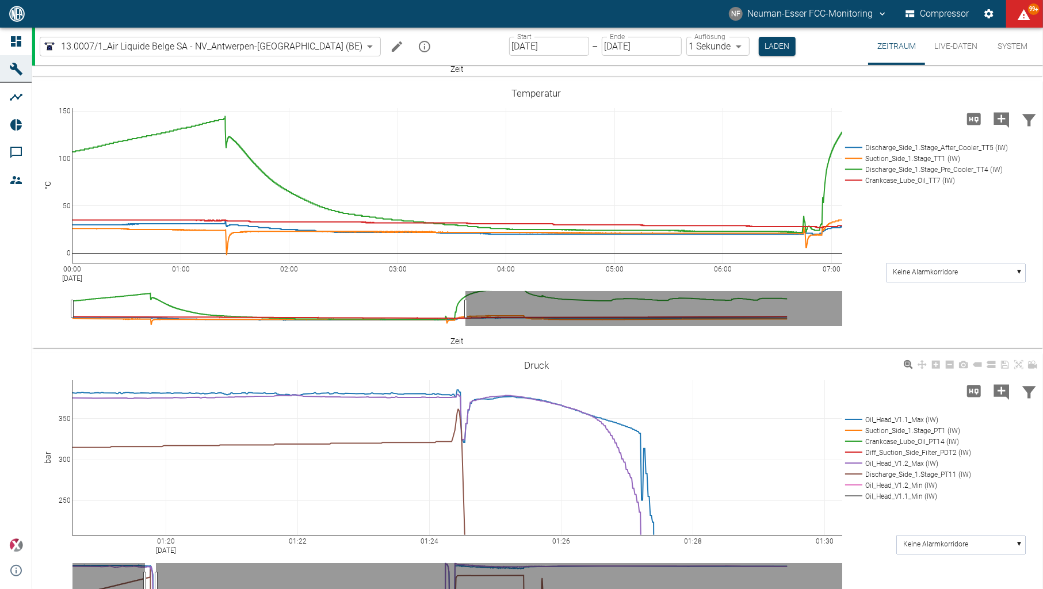
click at [881, 541] on div "01:20 Sep 8, 2025 01:22 01:24 01:26 01:28 01:30 250 300 350 Oil_Head_V1.1_Max (…" at bounding box center [536, 486] width 1008 height 259
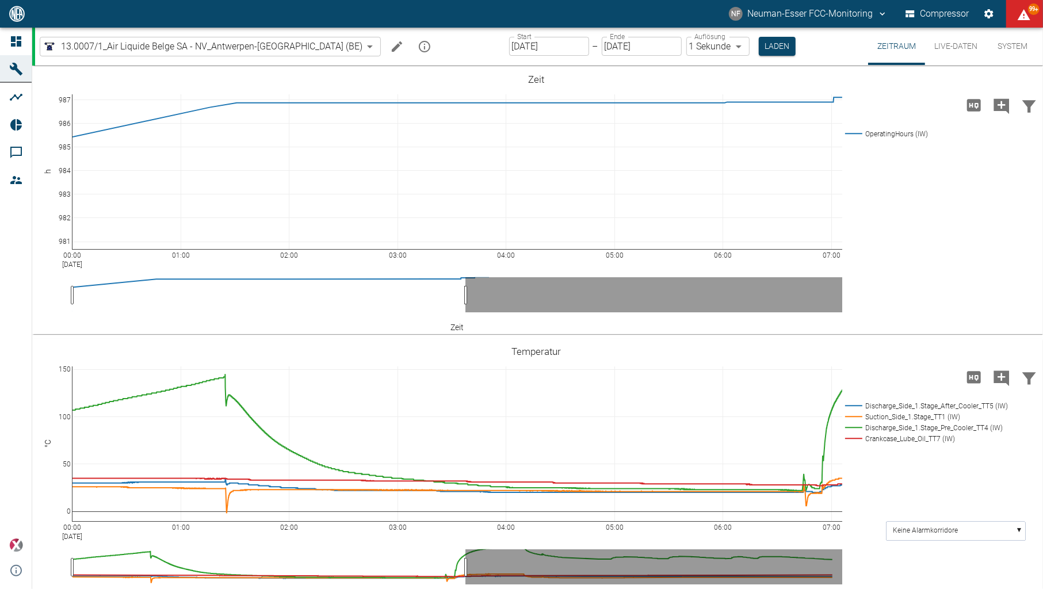
scroll to position [258, 0]
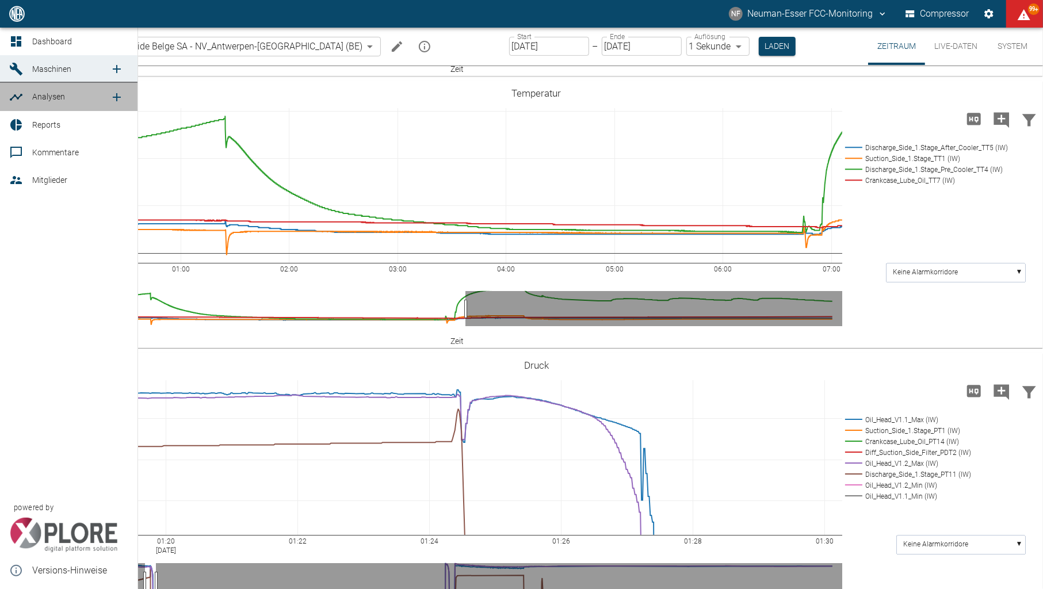
click at [20, 97] on icon at bounding box center [16, 97] width 13 height 7
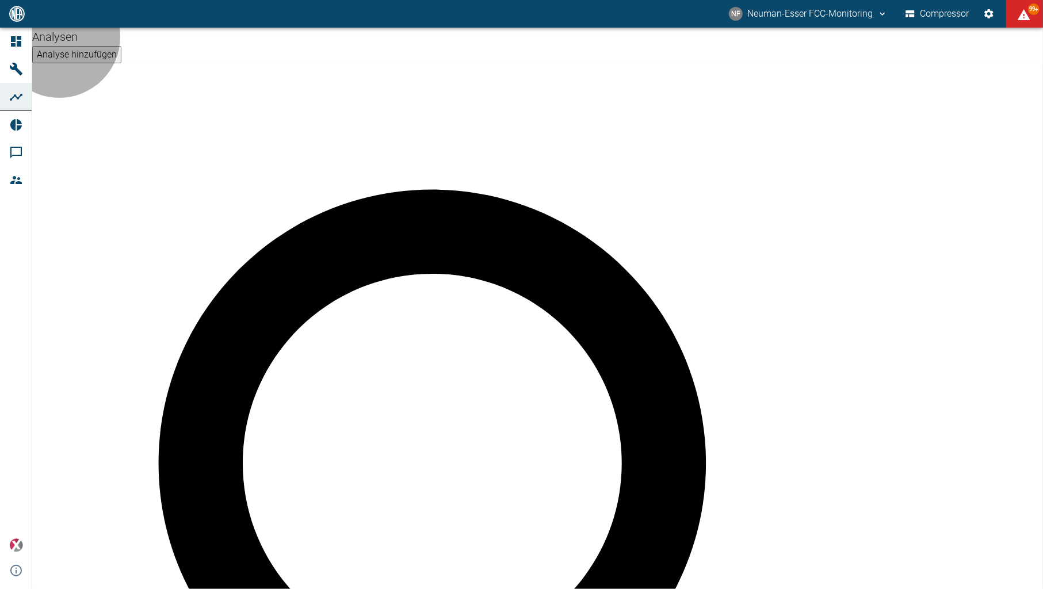
click at [121, 59] on button "Analyse hinzufügen" at bounding box center [76, 54] width 89 height 17
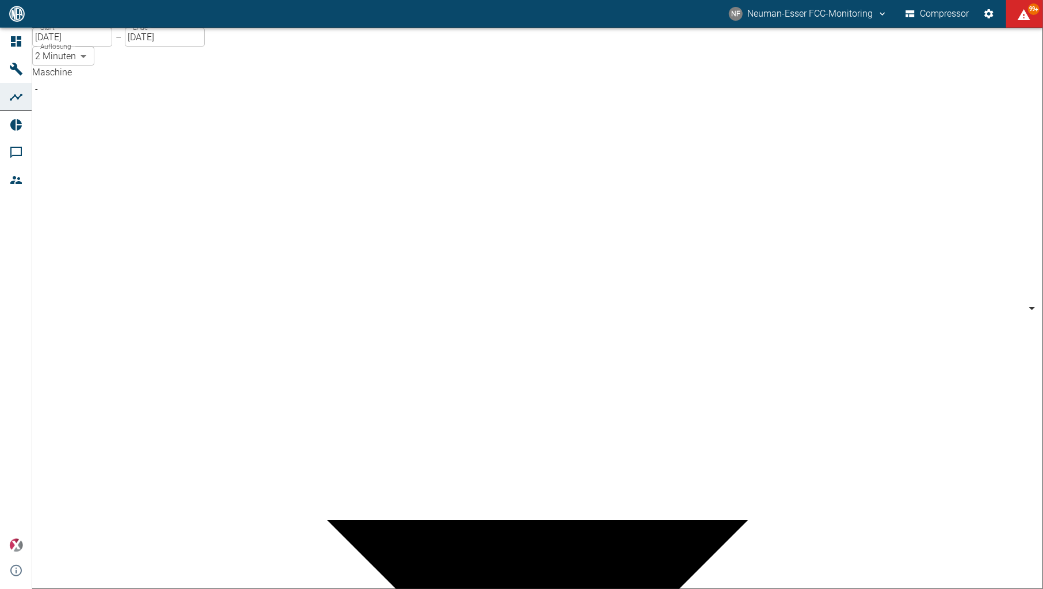
click at [164, 92] on body "NF Neuman-Esser FCC-Monitoring Compressor 99+ Dashboard Maschinen Analysen Repo…" at bounding box center [521, 294] width 1043 height 589
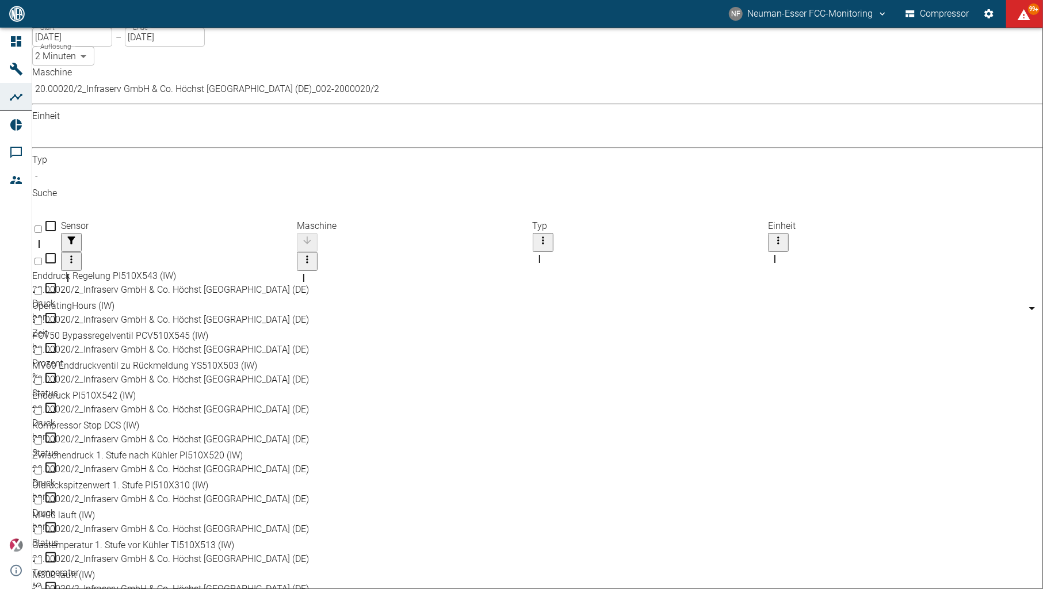
click at [161, 99] on body "NF Neuman-Esser FCC-Monitoring Compressor 99+ Dashboard Maschinen Analysen Repo…" at bounding box center [521, 294] width 1043 height 589
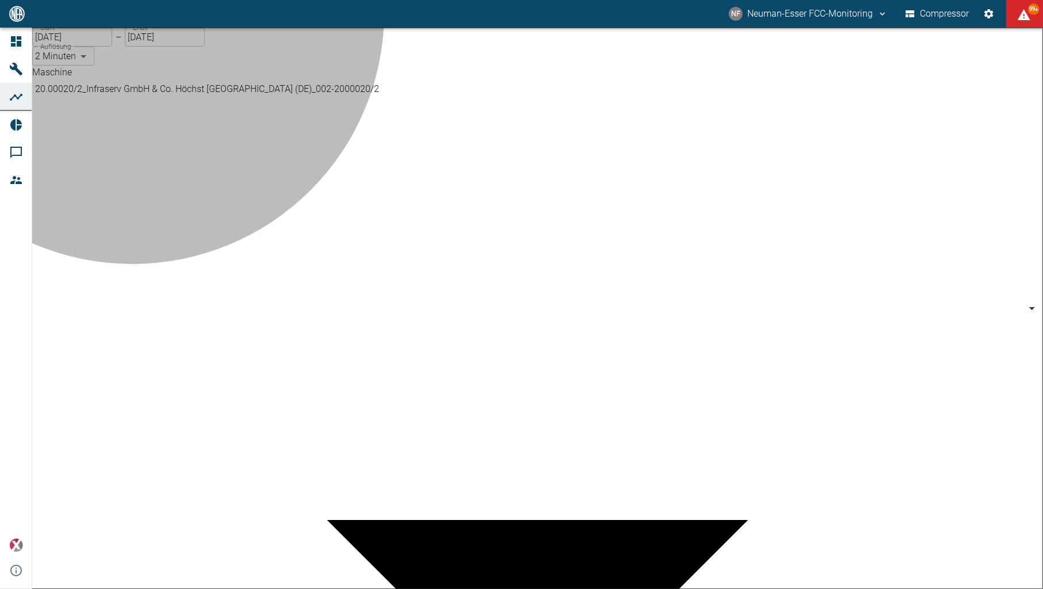
type input "53812aab-fb54-4a57-a574-01c3305aa274"
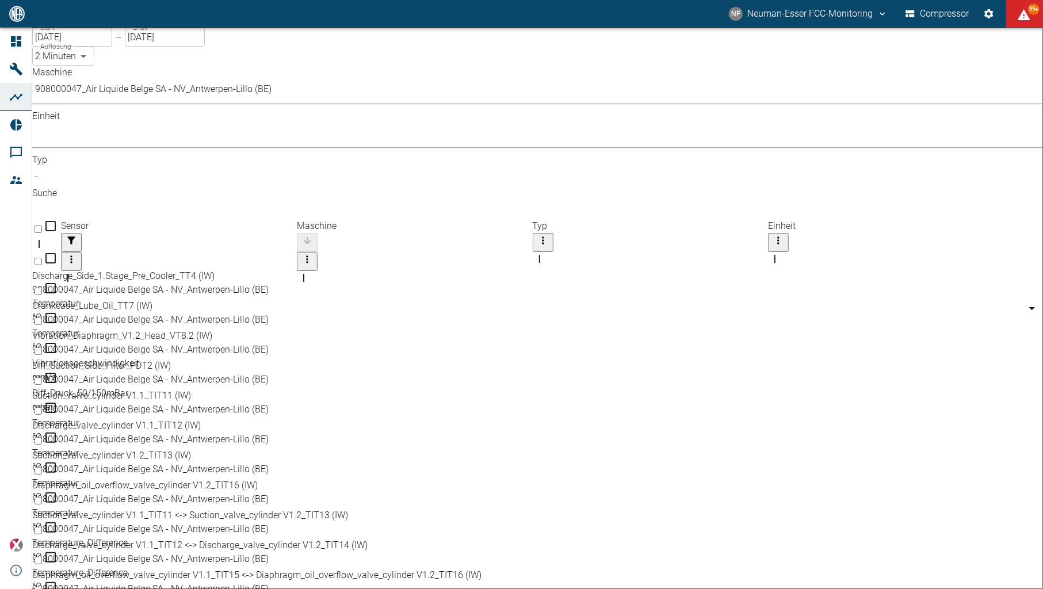
click at [292, 219] on div "Sensor" at bounding box center [179, 235] width 236 height 33
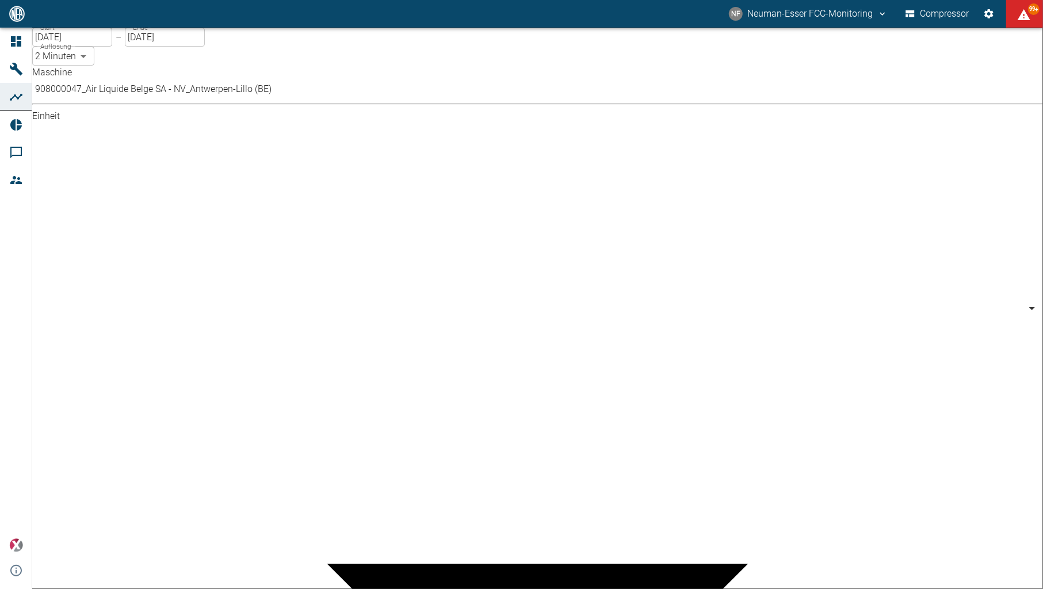
click at [286, 105] on body "NF Neuman-Esser FCC-Monitoring Compressor 99+ Dashboard Maschinen Analysen Repo…" at bounding box center [521, 294] width 1043 height 589
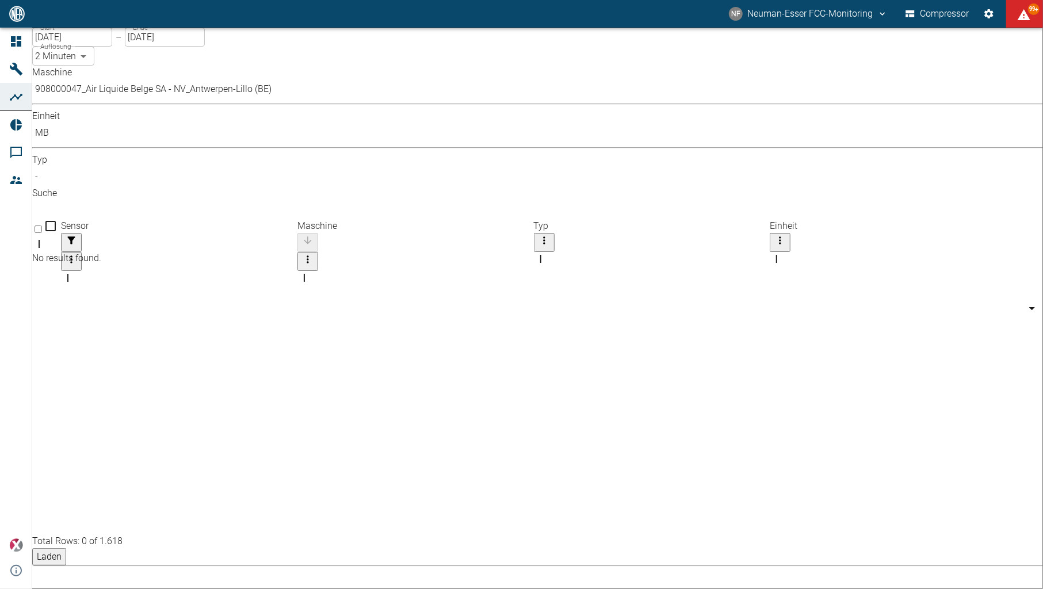
click at [279, 106] on body "NF Neuman-Esser FCC-Monitoring Compressor 99+ Dashboard Maschinen Analysen Repo…" at bounding box center [521, 294] width 1043 height 589
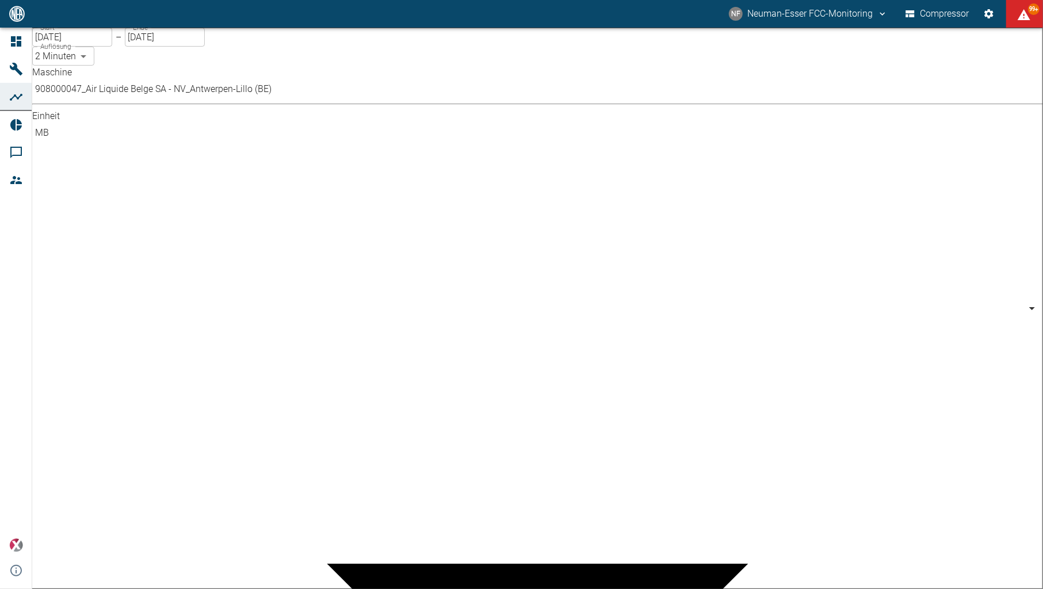
type input "%"
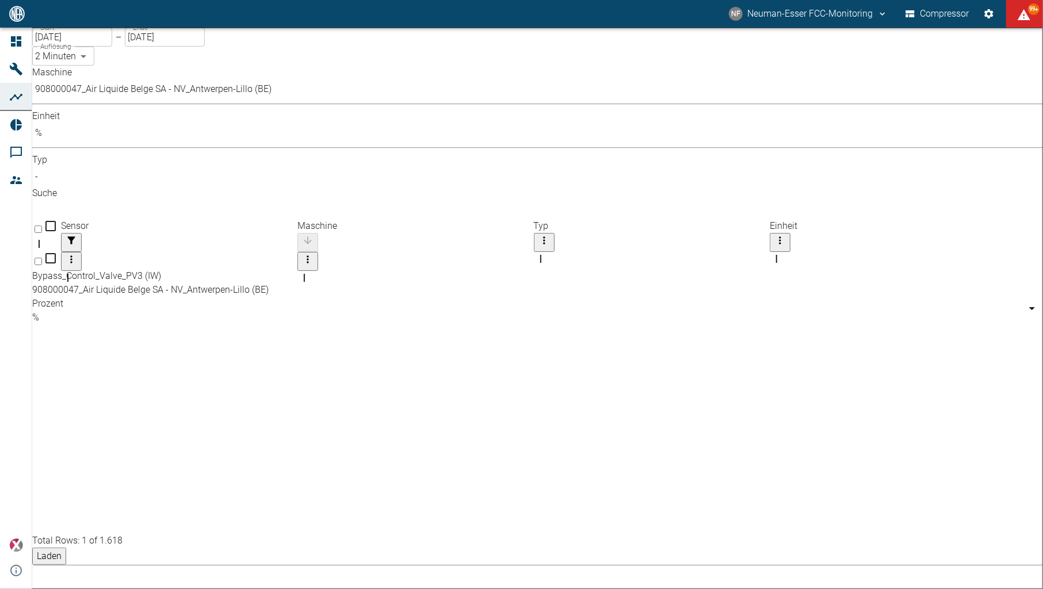
click at [42, 258] on input "Select row" at bounding box center [38, 261] width 7 height 7
checkbox input "false"
checkbox input "true"
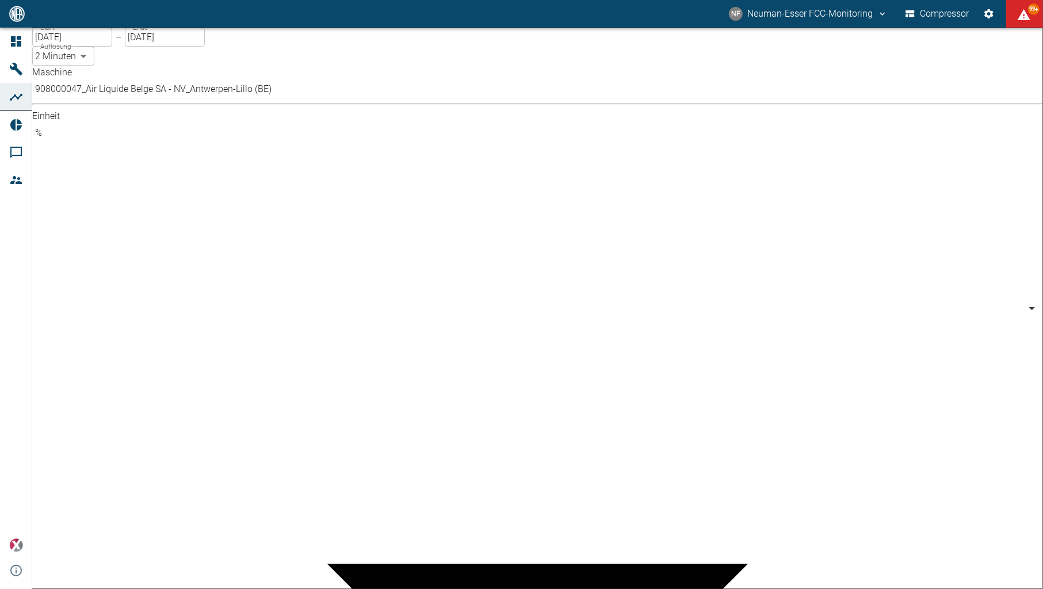
click at [285, 97] on body "NF Neuman-Esser FCC-Monitoring Compressor 99+ Dashboard Maschinen Analysen Repo…" at bounding box center [521, 294] width 1043 height 589
type input "bar"
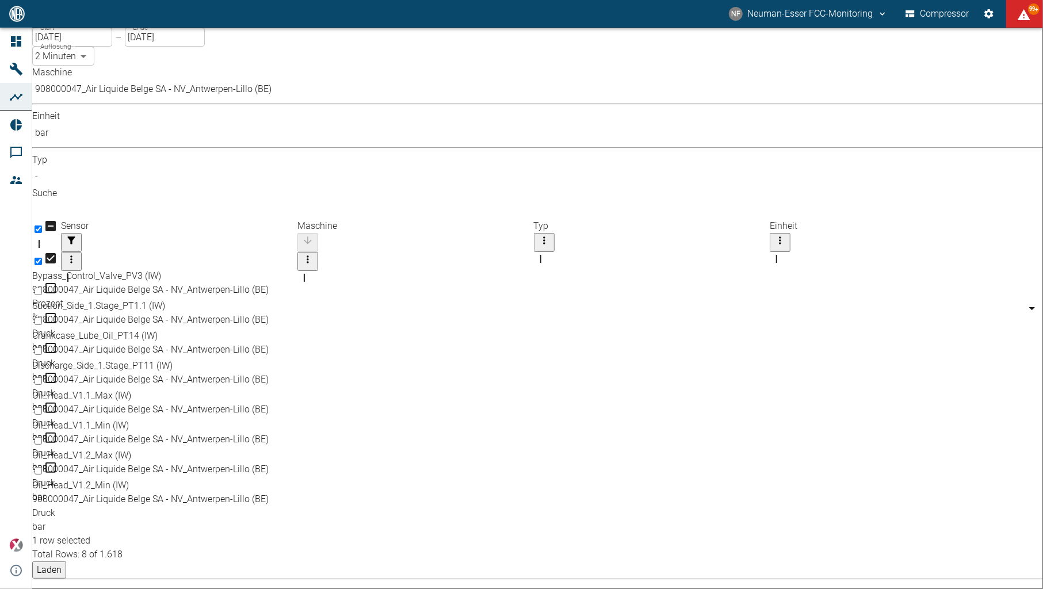
click at [42, 377] on input "Select row" at bounding box center [38, 380] width 7 height 7
checkbox input "true"
click at [81, 449] on div "Oil_Head_V1.2_Max (IW)" at bounding box center [519, 456] width 974 height 14
checkbox input "true"
click at [42, 437] on input "Select row" at bounding box center [38, 440] width 7 height 7
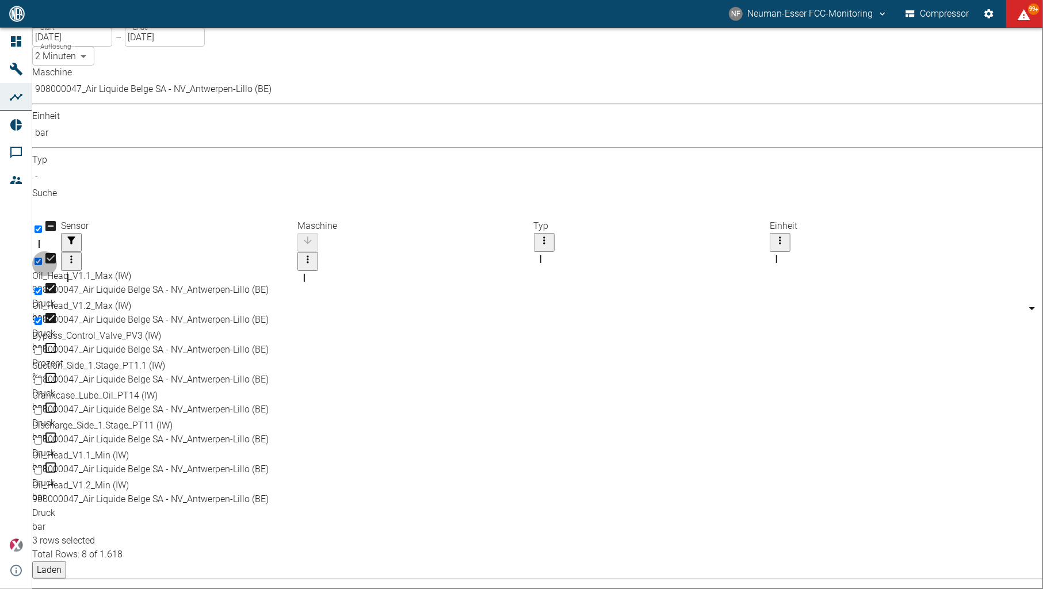
checkbox input "true"
click at [77, 461] on div at bounding box center [519, 470] width 974 height 18
click at [136, 478] on div "Oil_Head_V1.2_Min (IW)" at bounding box center [519, 485] width 974 height 14
checkbox input "true"
click at [66, 561] on button "Laden" at bounding box center [49, 569] width 34 height 17
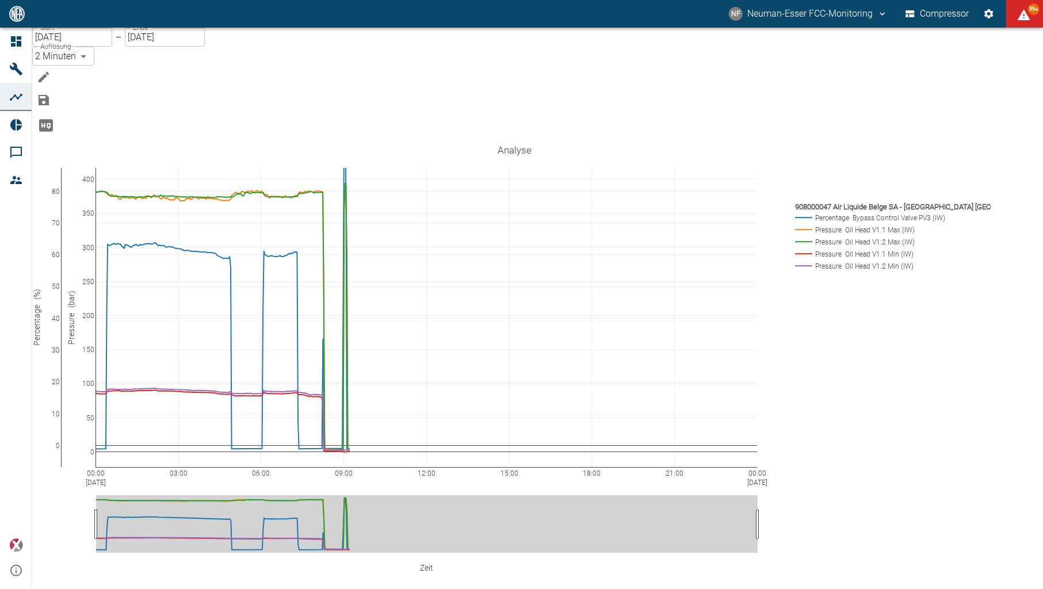
drag, startPoint x: 79, startPoint y: 109, endPoint x: 69, endPoint y: 72, distance: 38.2
click at [79, 47] on input "[DATE]" at bounding box center [72, 37] width 80 height 19
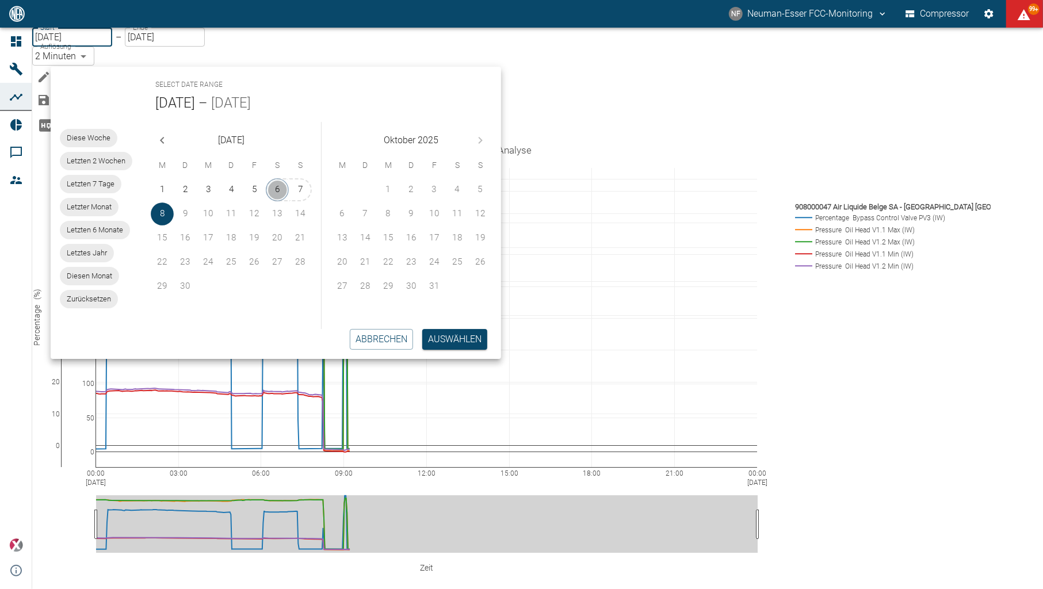
click at [279, 187] on button "6" at bounding box center [277, 189] width 23 height 23
type input "06.09.2025"
click at [458, 343] on button "Auswählen" at bounding box center [454, 339] width 65 height 21
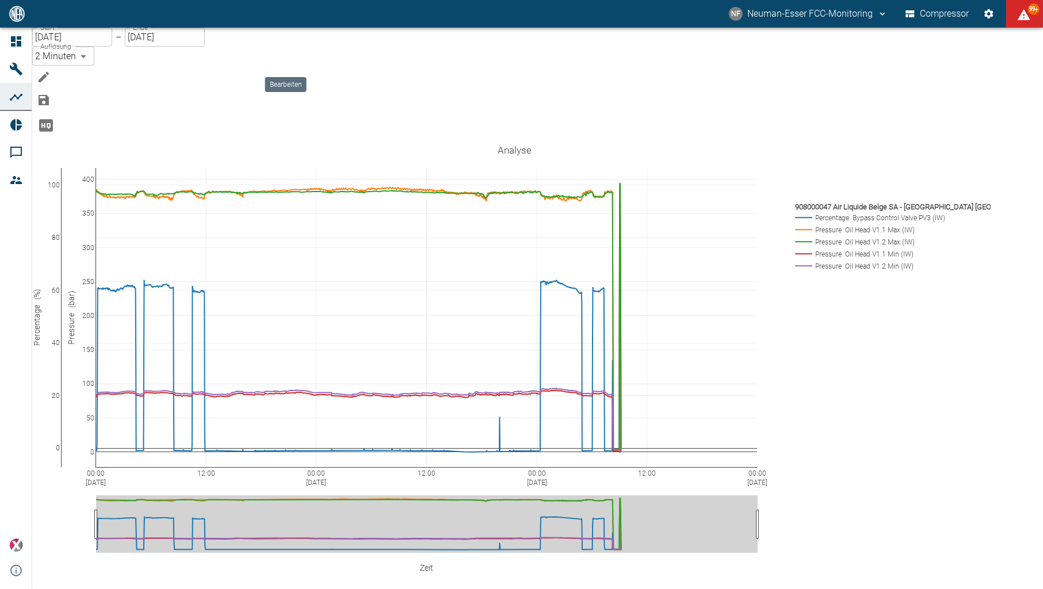
click at [55, 66] on button "Bearbeiten" at bounding box center [43, 77] width 23 height 23
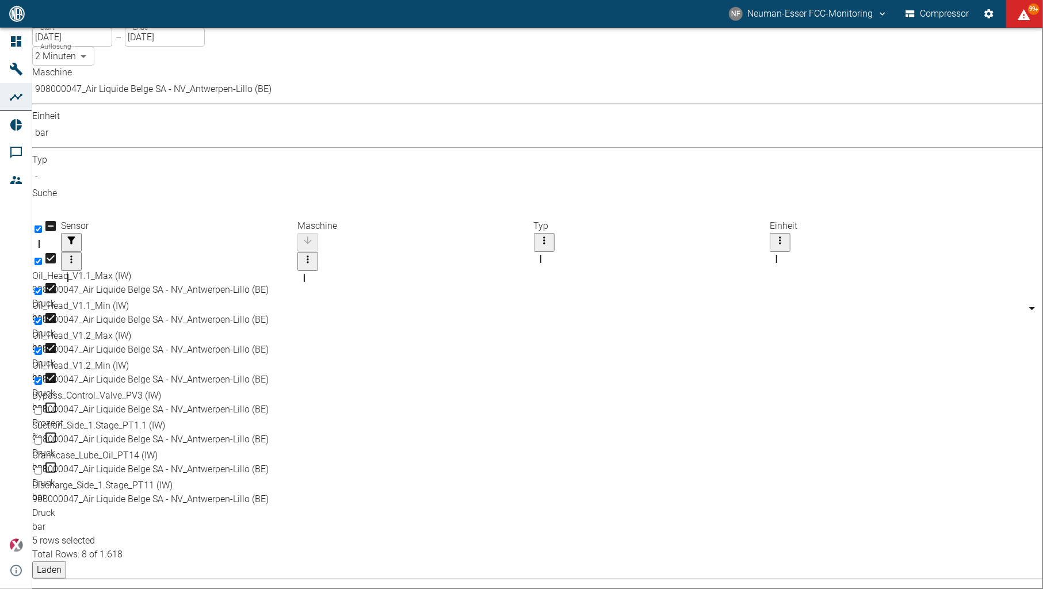
click at [85, 478] on div "Discharge_Side_1.Stage_PT11 (IW)" at bounding box center [519, 485] width 974 height 14
checkbox input "true"
click at [66, 561] on button "Laden" at bounding box center [49, 569] width 34 height 17
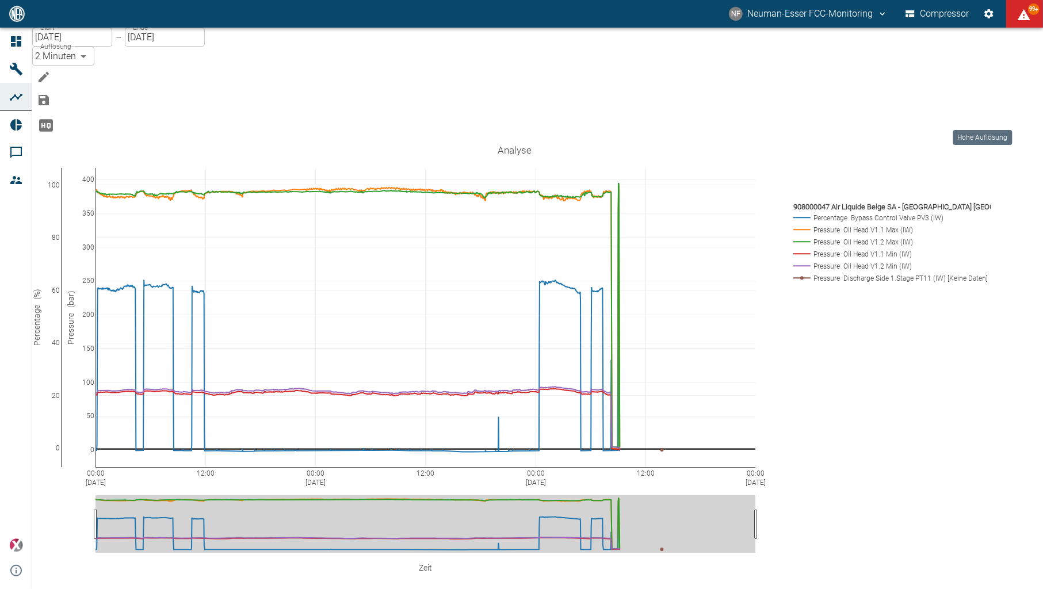
click at [55, 118] on icon "Hohe Auflösung" at bounding box center [46, 125] width 18 height 18
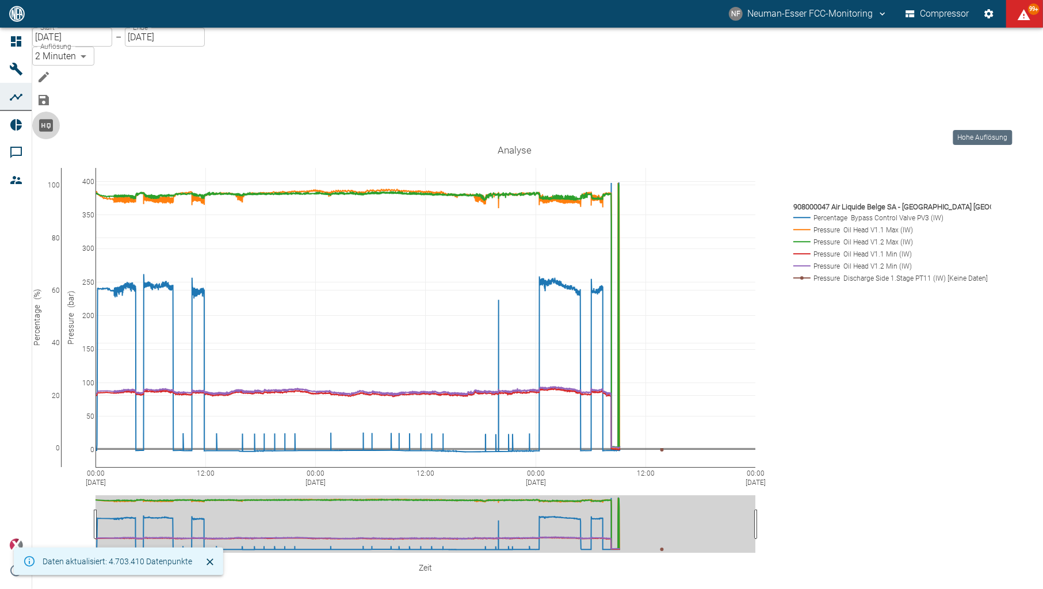
click at [53, 119] on icon "Hohe Auflösung" at bounding box center [46, 125] width 14 height 12
click at [55, 116] on icon "Hohe Auflösung" at bounding box center [46, 125] width 18 height 18
click at [51, 70] on icon "Bearbeiten" at bounding box center [44, 77] width 14 height 14
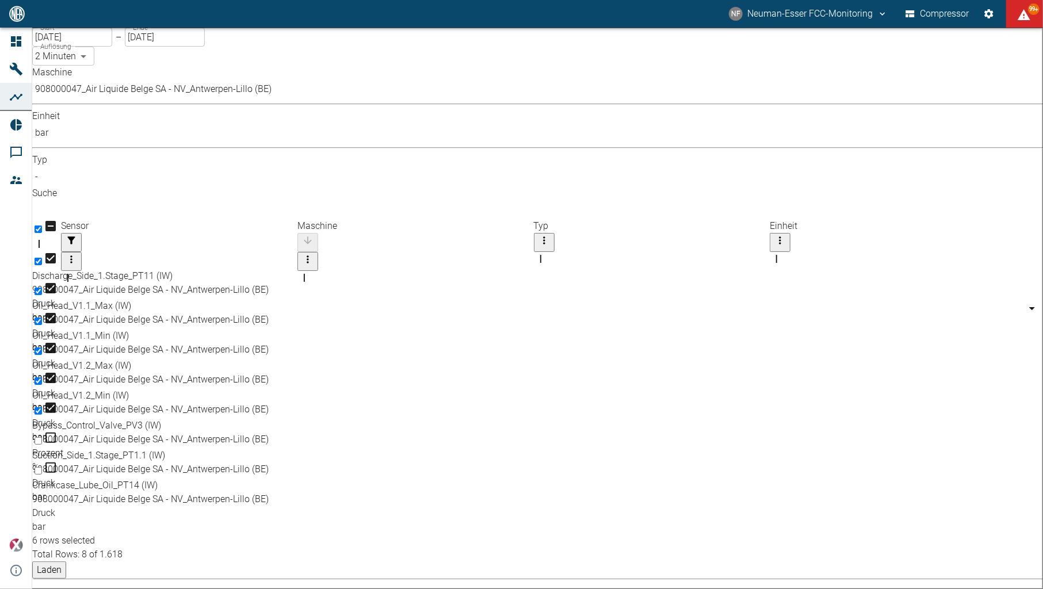
click at [71, 51] on label "Auflösung" at bounding box center [55, 46] width 31 height 10
click at [226, 56] on body "NF Neuman-Esser FCC-Monitoring Compressor 99+ Dashboard Maschinen Analysen Repo…" at bounding box center [521, 294] width 1043 height 589
type input "1sec"
click at [66, 561] on button "Laden" at bounding box center [49, 569] width 34 height 17
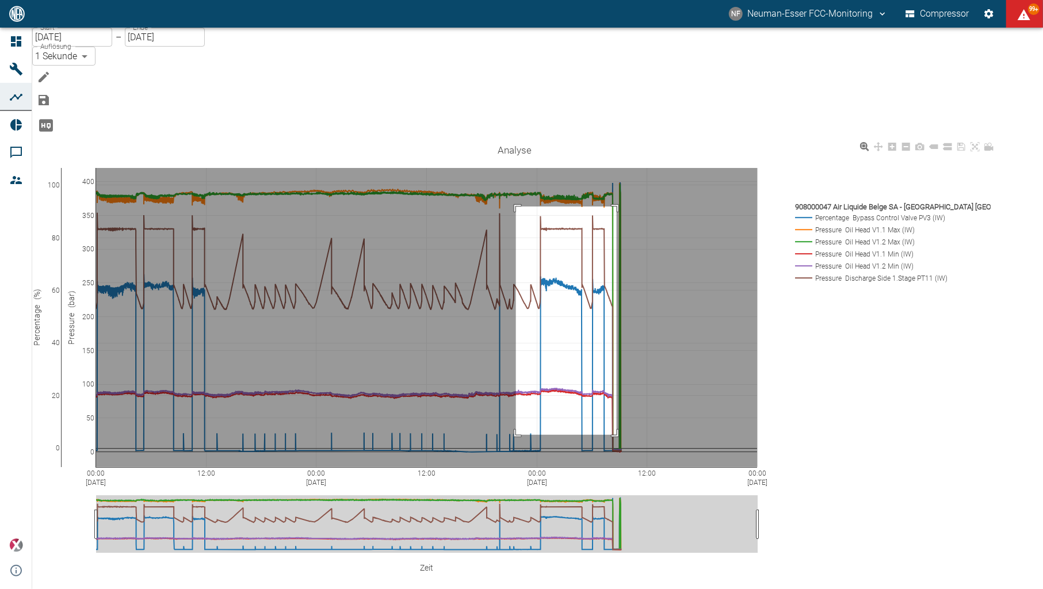
drag, startPoint x: 539, startPoint y: 148, endPoint x: 635, endPoint y: 369, distance: 241.6
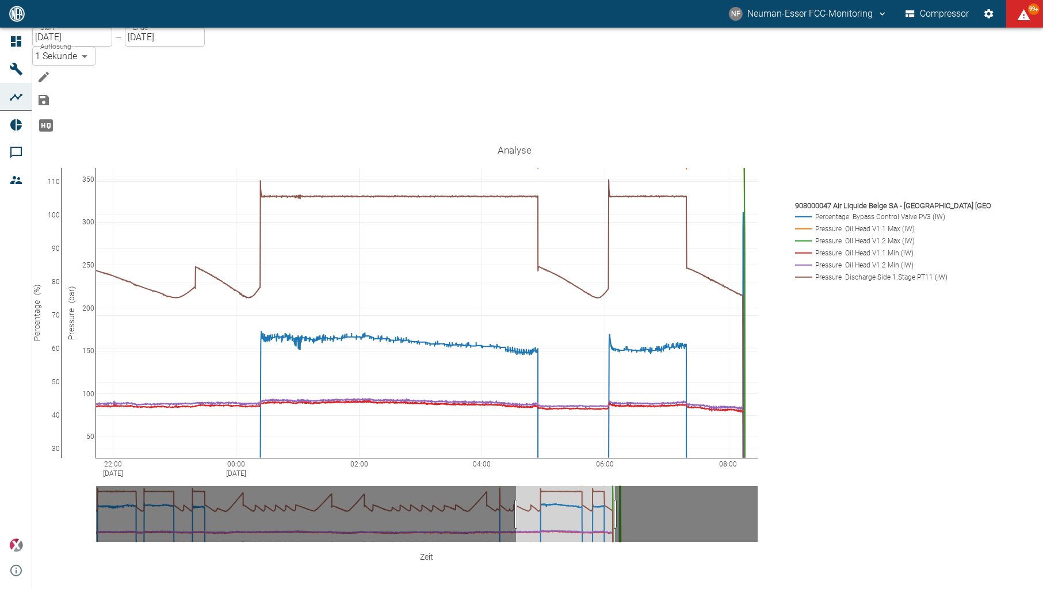
drag, startPoint x: 75, startPoint y: 162, endPoint x: 88, endPoint y: 236, distance: 75.4
drag, startPoint x: 996, startPoint y: 83, endPoint x: 948, endPoint y: 325, distance: 246.9
click at [982, 140] on link at bounding box center [975, 146] width 14 height 13
